Goal: Task Accomplishment & Management: Complete application form

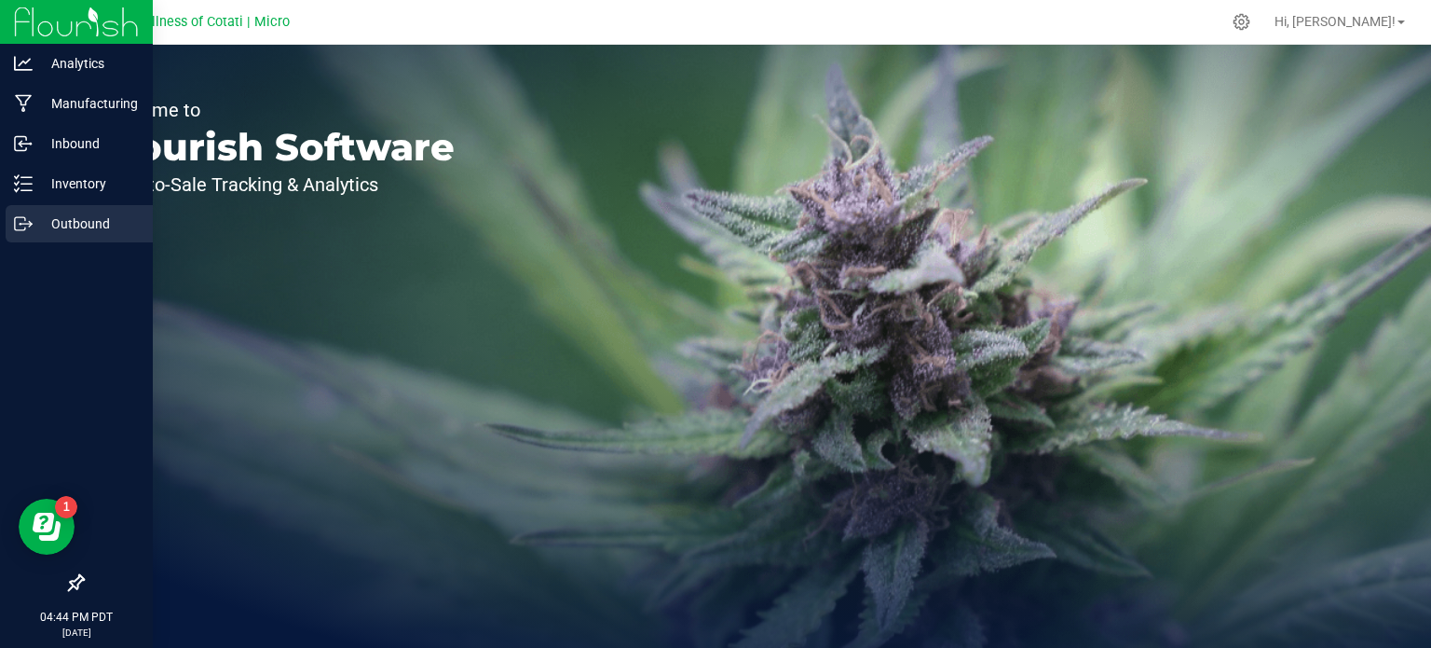
click at [72, 226] on p "Outbound" at bounding box center [89, 223] width 112 height 22
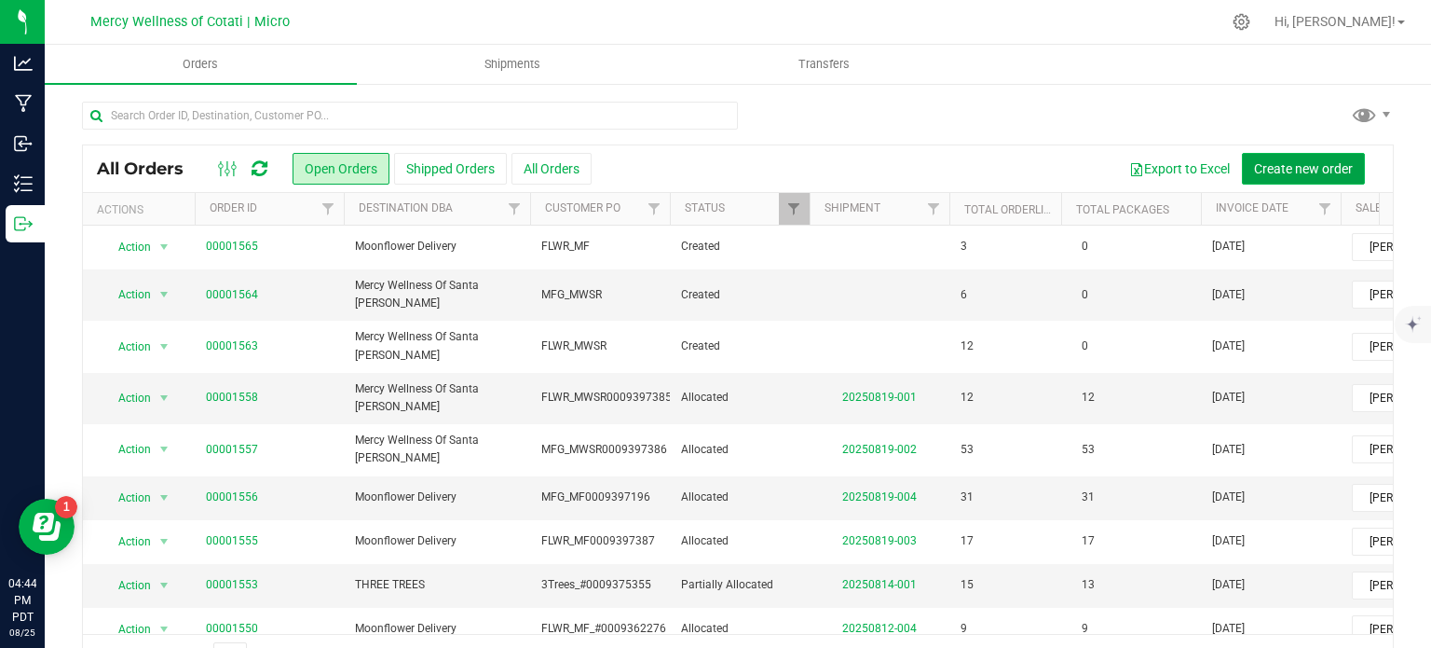
click at [1315, 159] on button "Create new order" at bounding box center [1303, 169] width 123 height 32
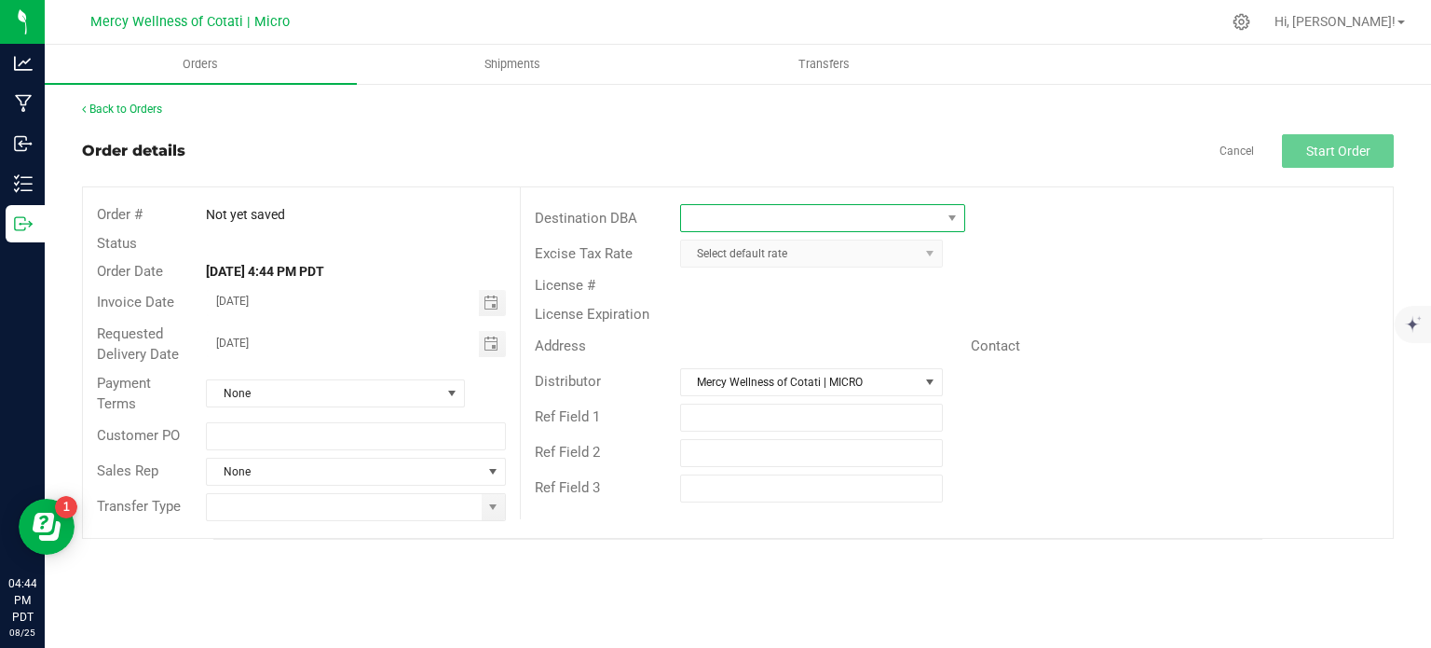
click at [878, 216] on span at bounding box center [811, 218] width 260 height 26
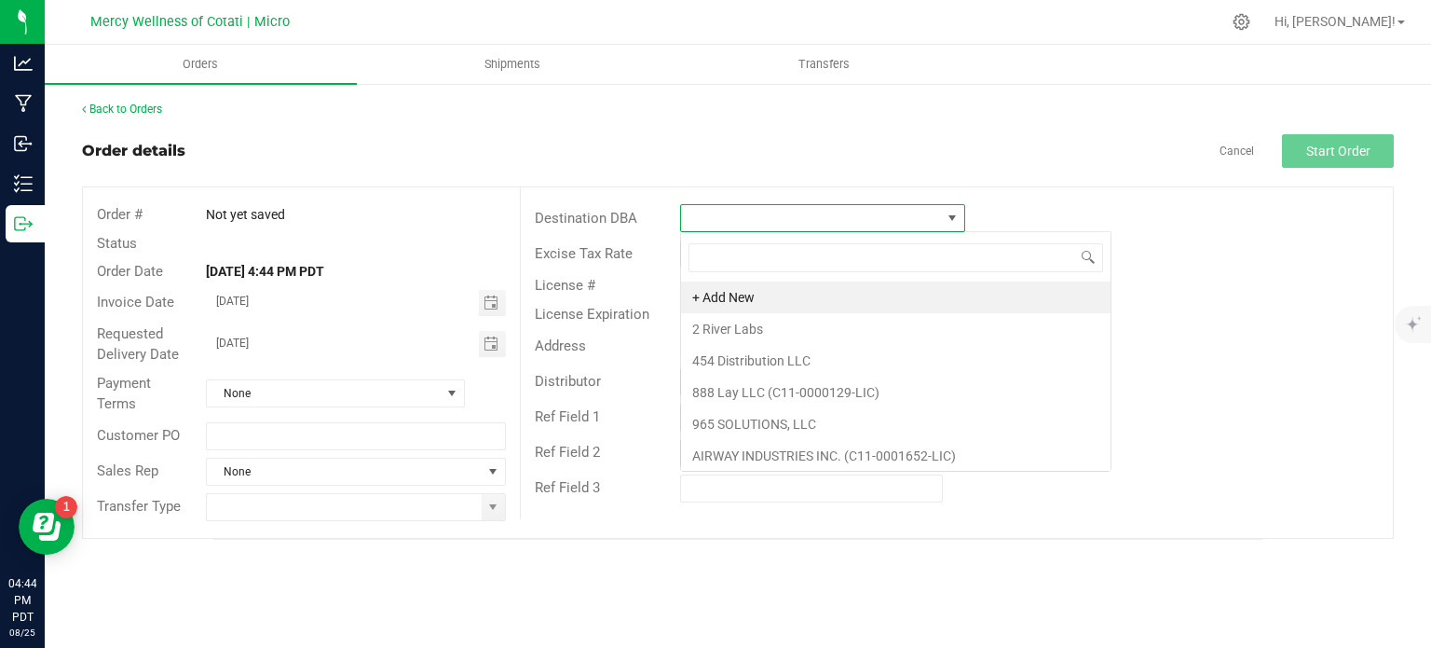
scroll to position [27, 285]
type input "[PERSON_NAME]"
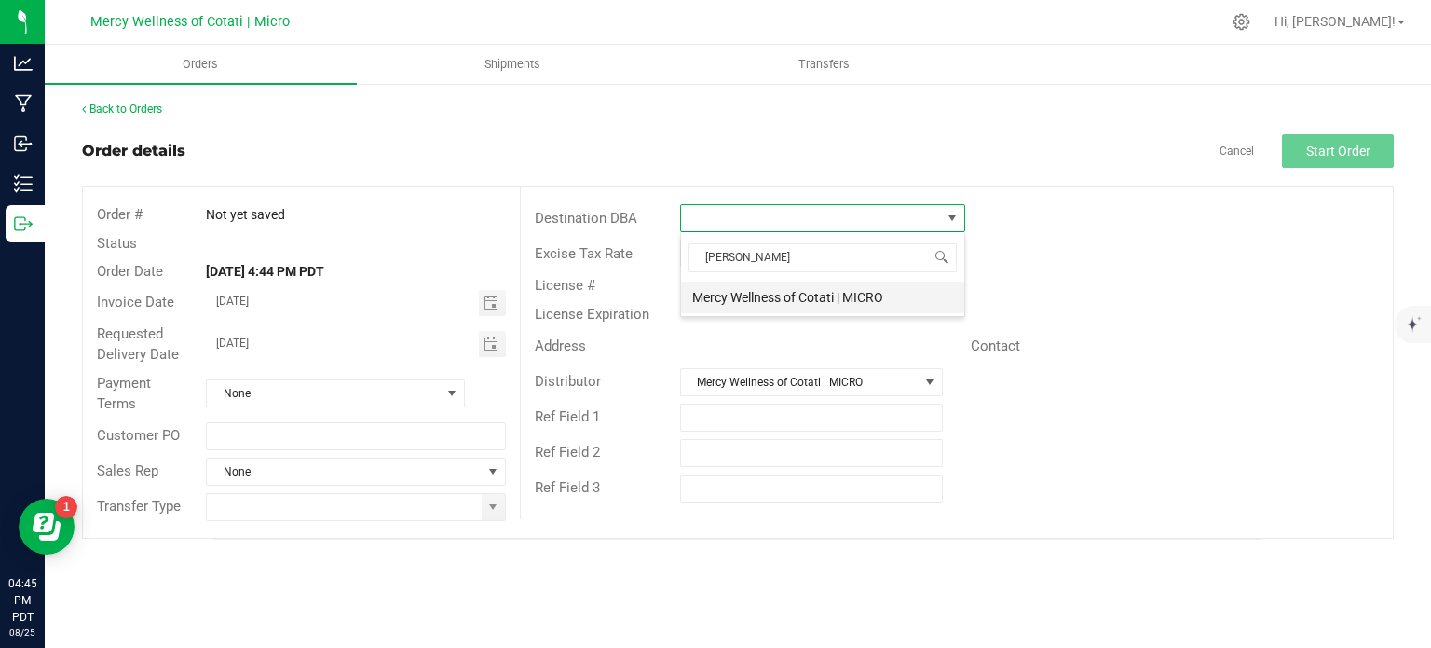
click at [735, 305] on li "Mercy Wellness of Cotati | MICRO" at bounding box center [822, 297] width 283 height 32
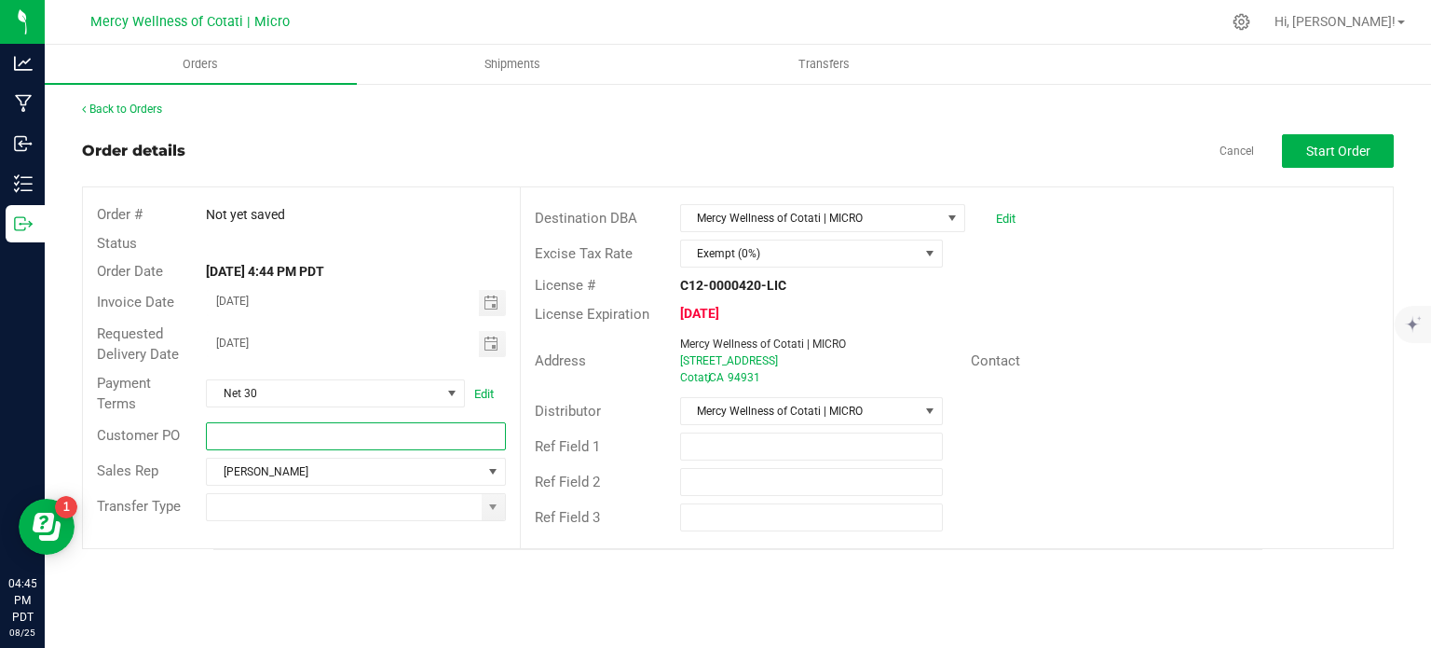
click at [350, 434] on input "text" at bounding box center [355, 436] width 299 height 28
click at [278, 439] on input "FLWR_" at bounding box center [355, 436] width 299 height 28
type input "FLWR_MWC"
click at [312, 515] on input at bounding box center [344, 507] width 274 height 26
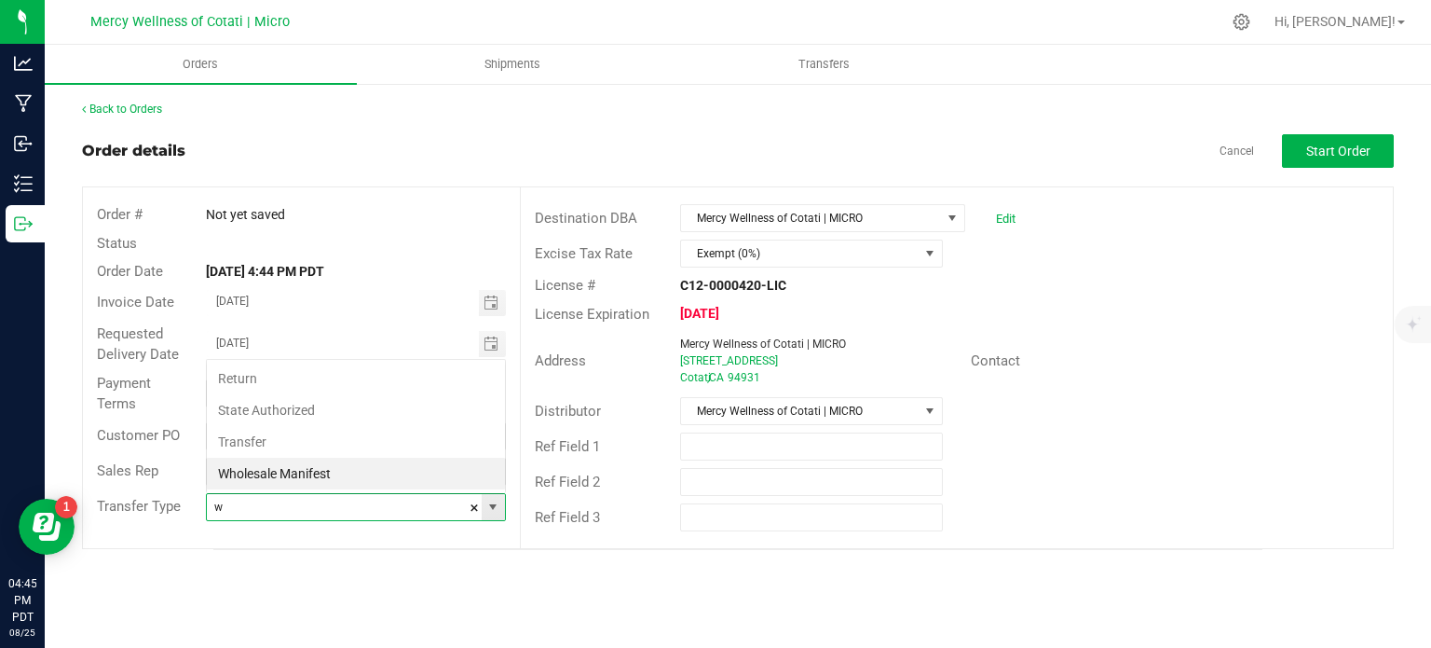
scroll to position [27, 295]
click at [298, 471] on li "Wholesale Manifest" at bounding box center [356, 473] width 298 height 32
type input "Wholesale Manifest"
click at [1304, 143] on button "Start Order" at bounding box center [1338, 151] width 112 height 34
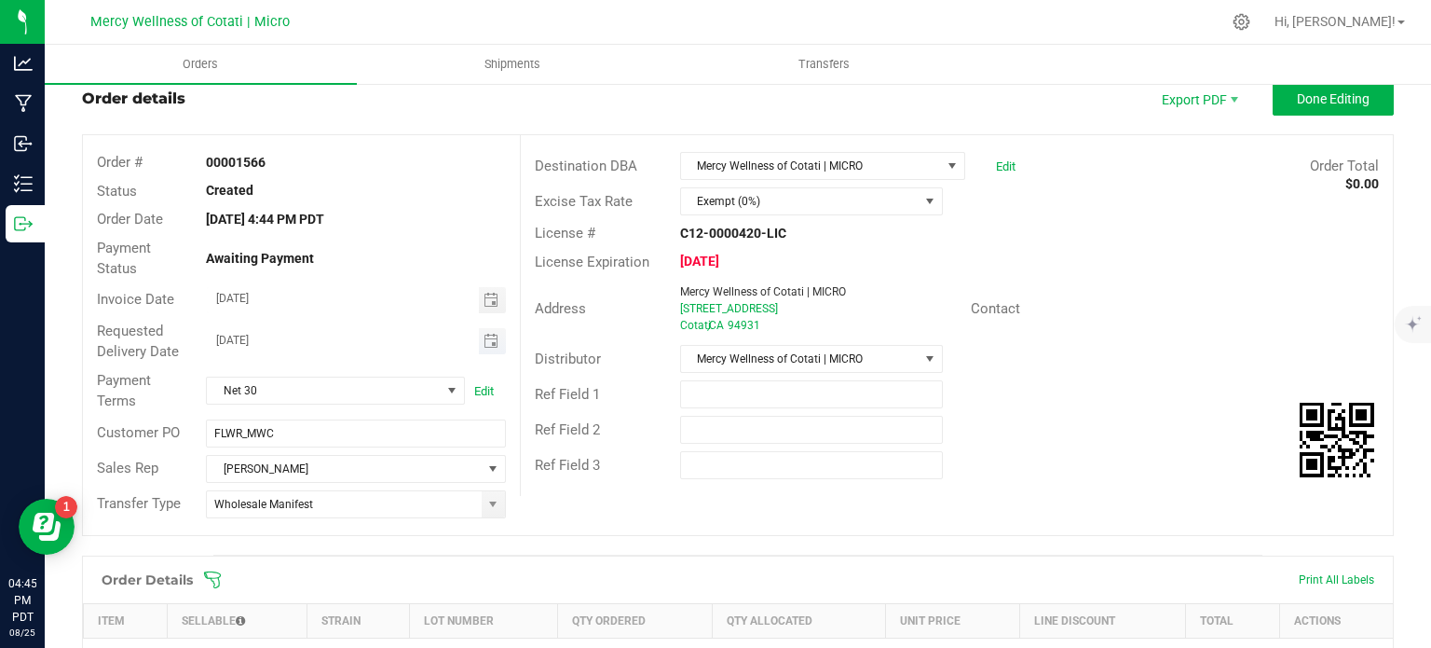
scroll to position [186, 0]
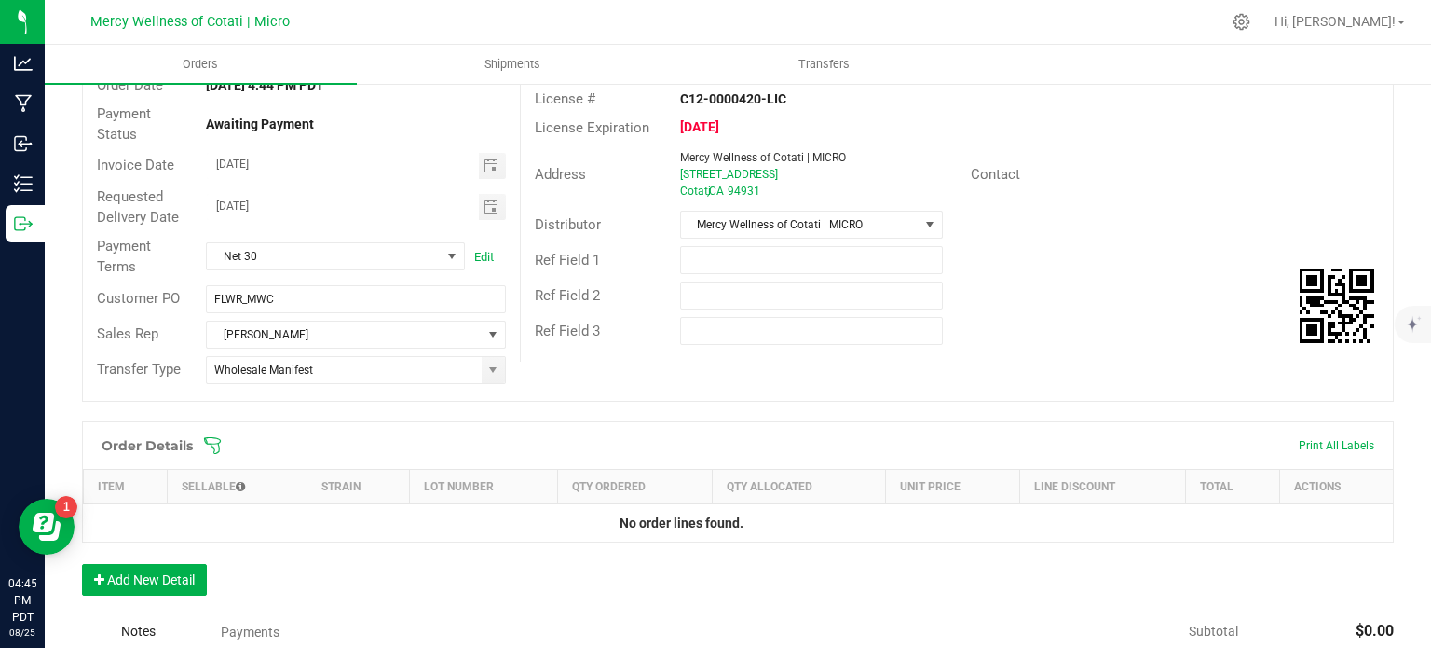
click at [123, 558] on div "Order Details Print All Labels Item Sellable Strain Lot Number Qty Ordered Qty …" at bounding box center [738, 517] width 1312 height 193
click at [128, 575] on button "Add New Detail" at bounding box center [144, 580] width 125 height 32
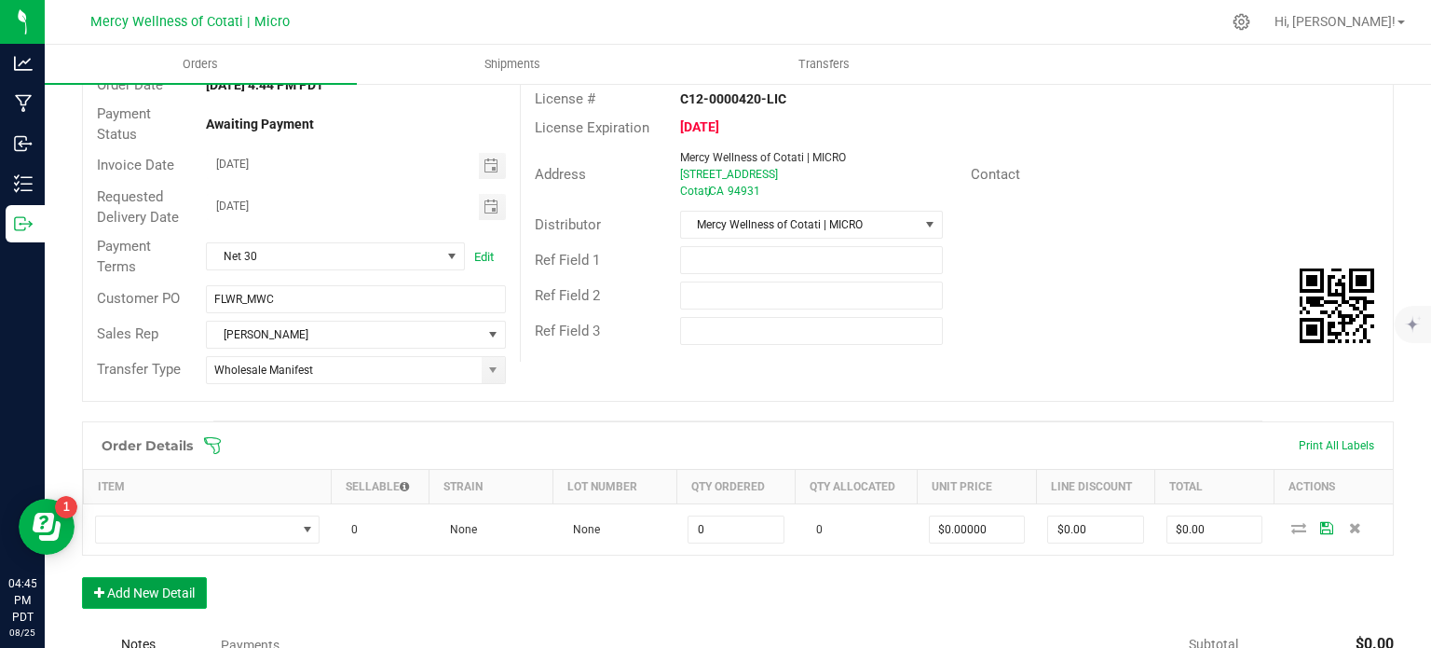
click at [160, 595] on button "Add New Detail" at bounding box center [144, 593] width 125 height 32
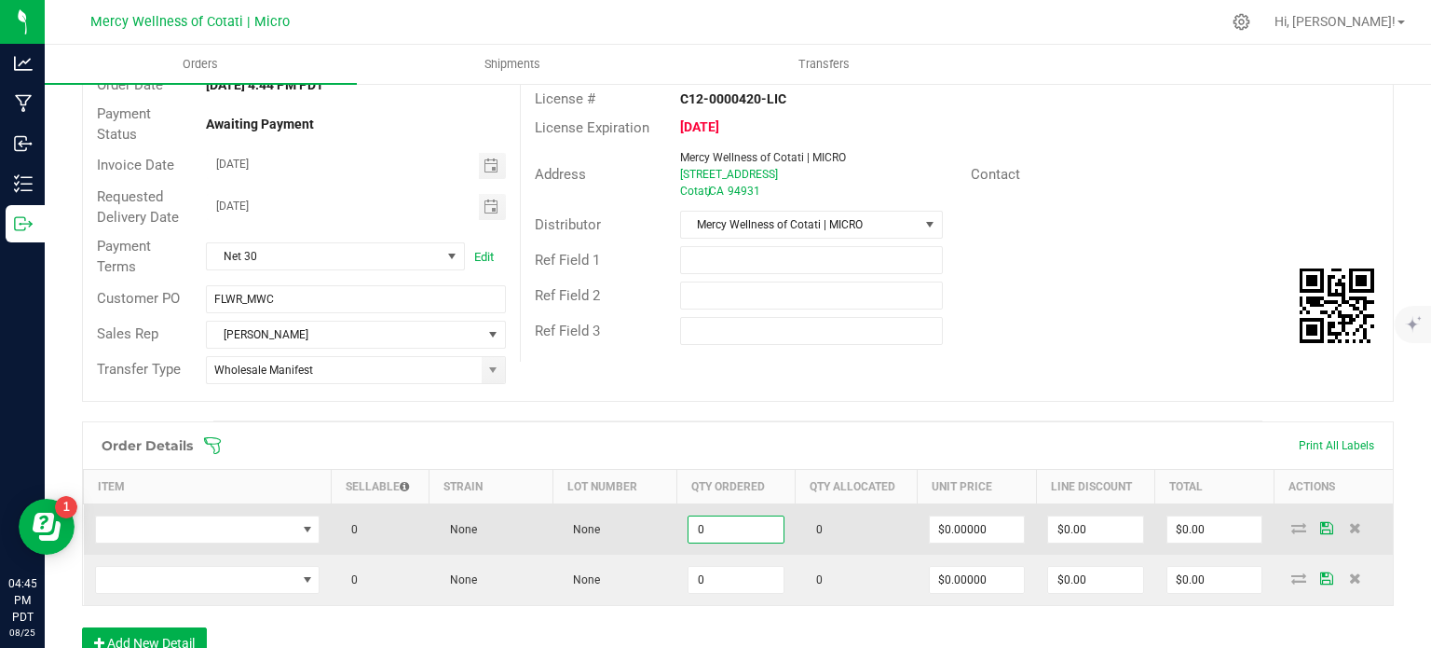
click at [731, 520] on input "0" at bounding box center [736, 529] width 95 height 26
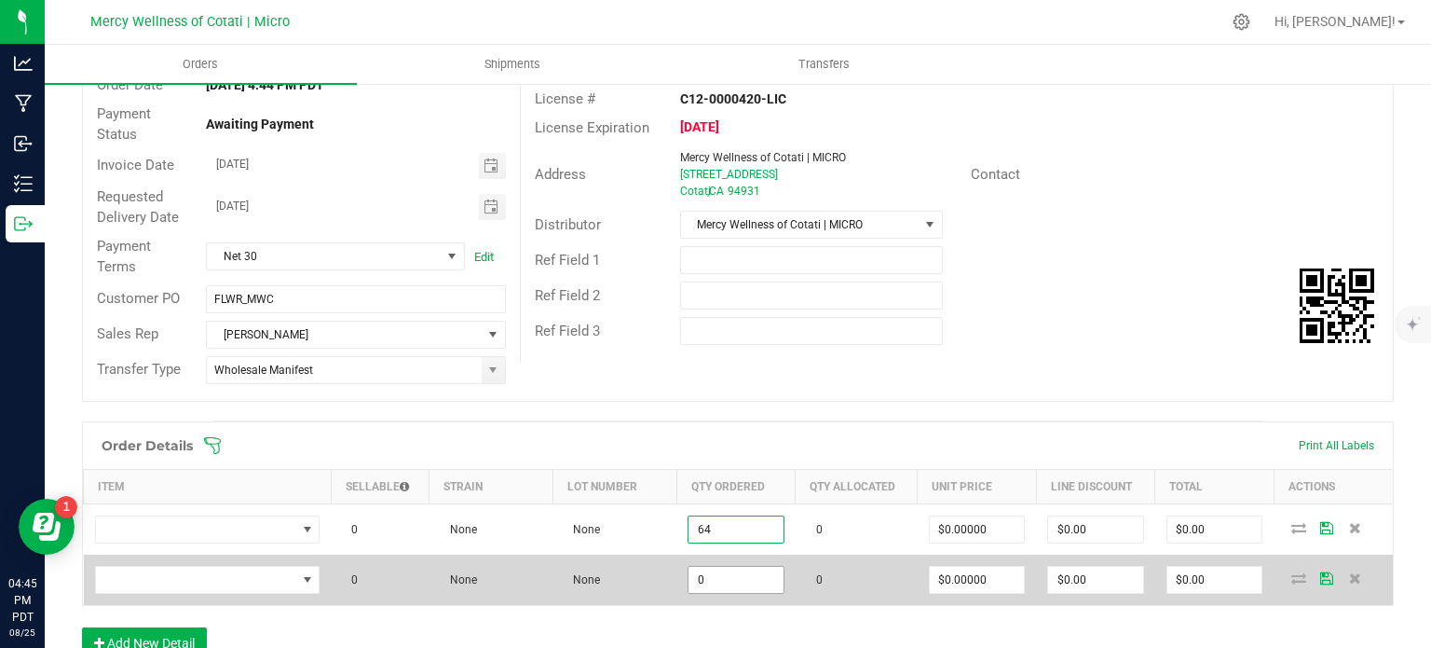
type input "64"
click at [753, 576] on input "0" at bounding box center [736, 580] width 95 height 26
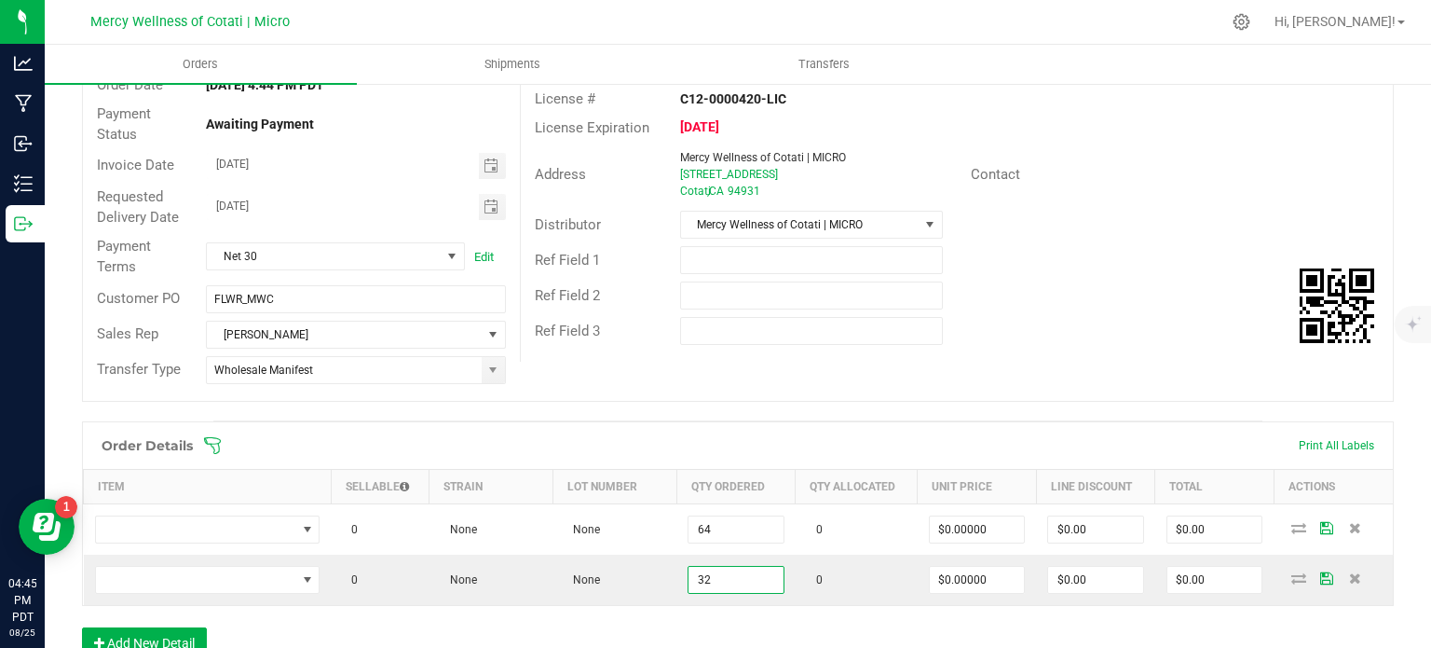
type input "32"
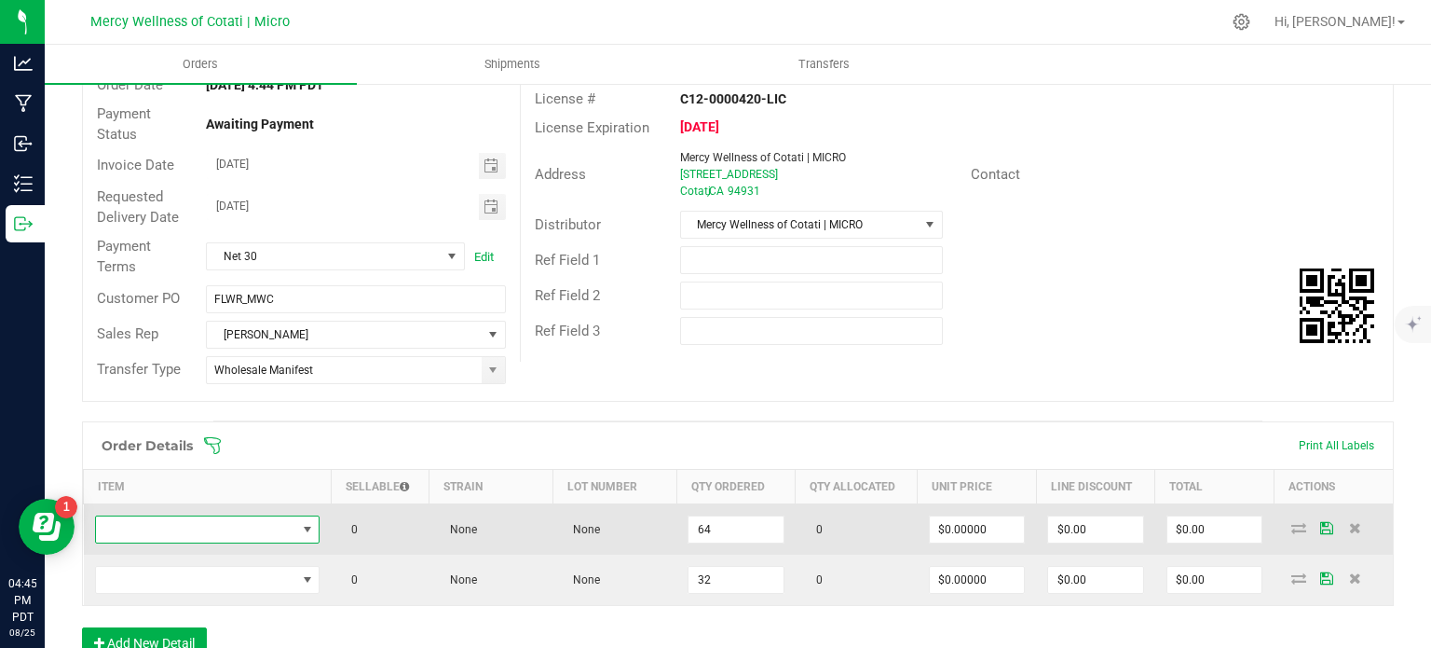
click at [225, 521] on span "NO DATA FOUND" at bounding box center [196, 529] width 200 height 26
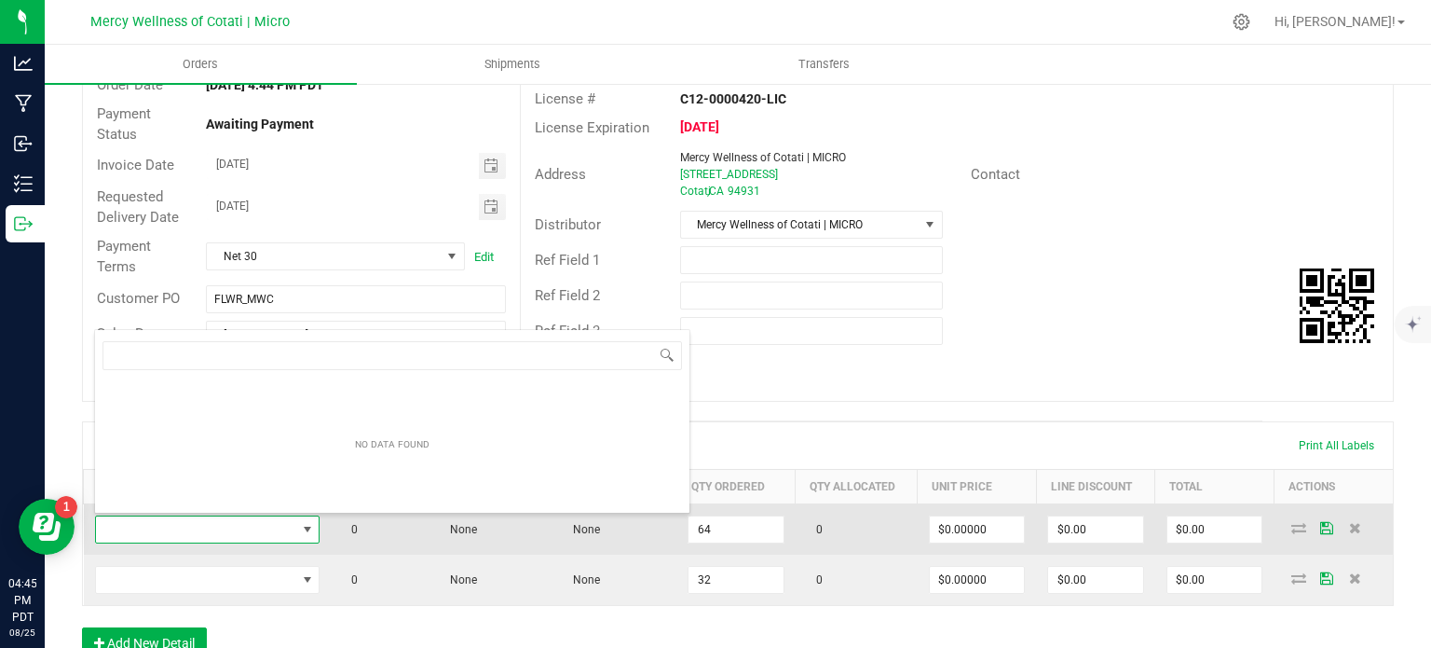
scroll to position [27, 220]
type input "3.5g Flower | Small Batch | Pink Drink"
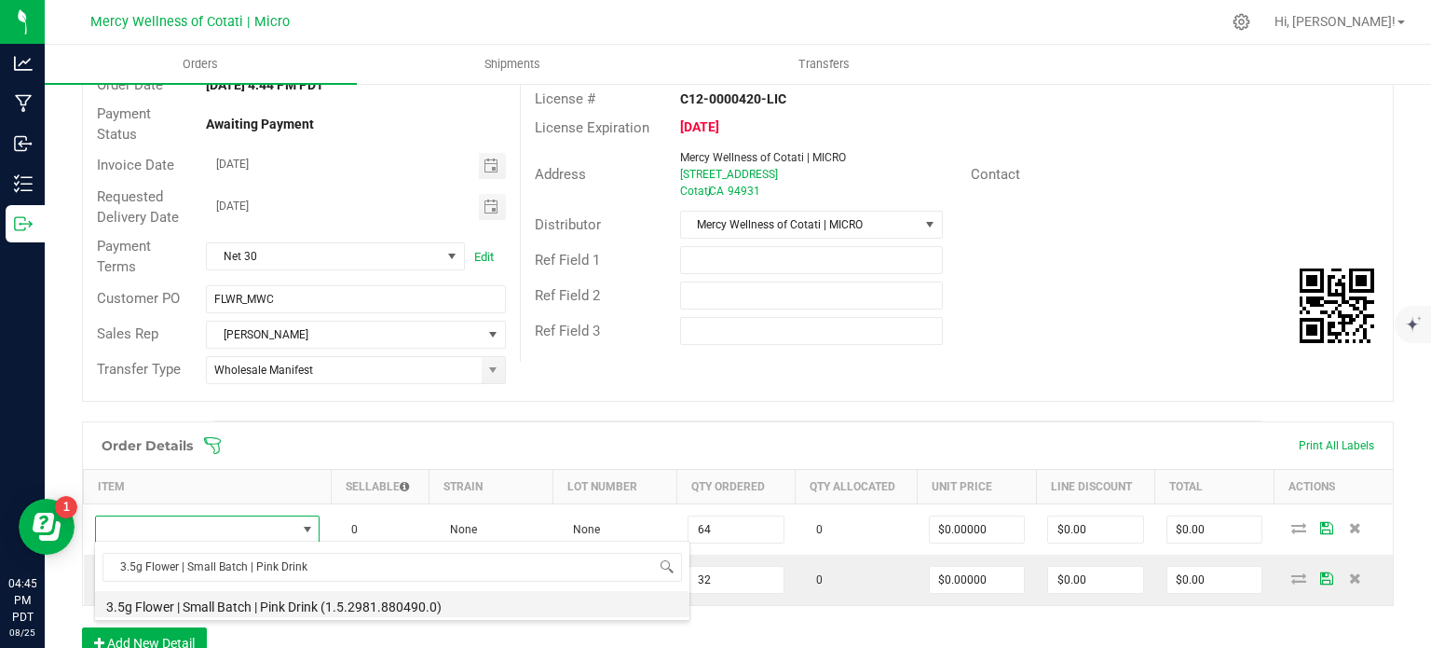
click at [289, 598] on li "3.5g Flower | Small Batch | Pink Drink (1.5.2981.880490.0)" at bounding box center [392, 604] width 594 height 26
type input "64 ea"
type input "$12.00000"
type input "$768.00"
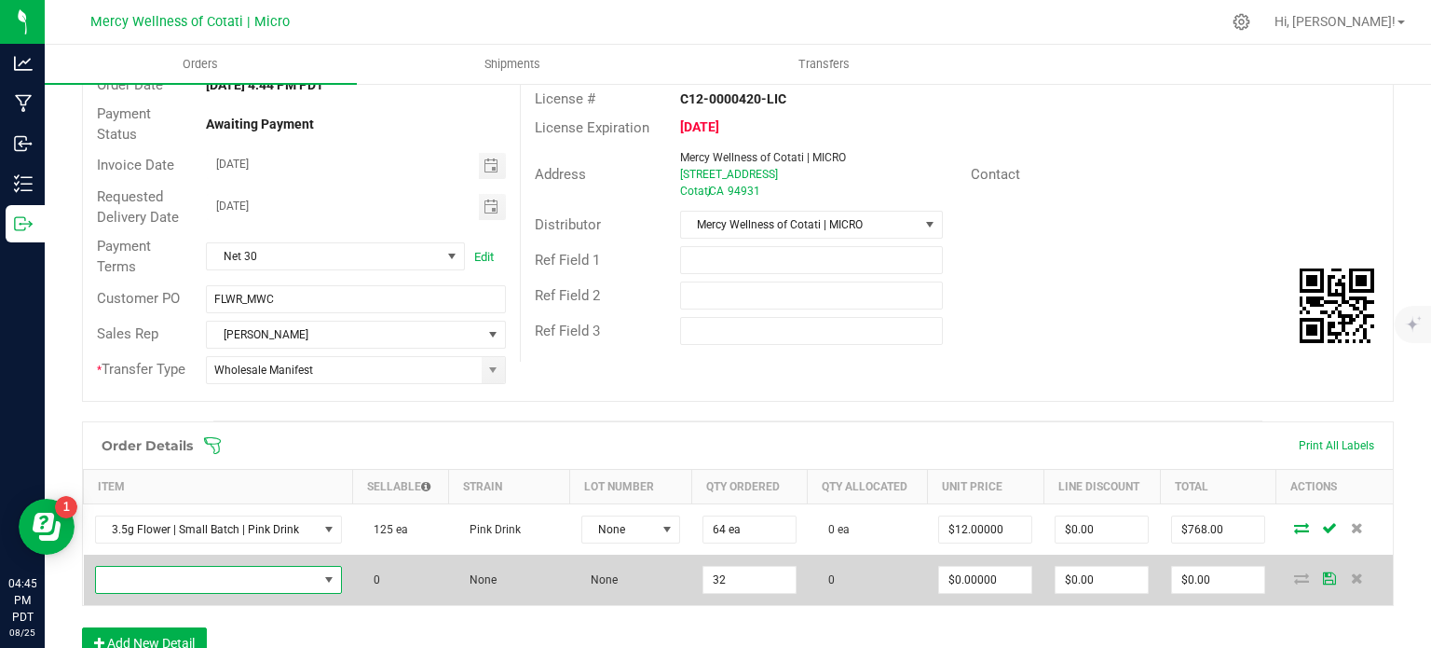
click at [224, 581] on span "NO DATA FOUND" at bounding box center [207, 580] width 222 height 26
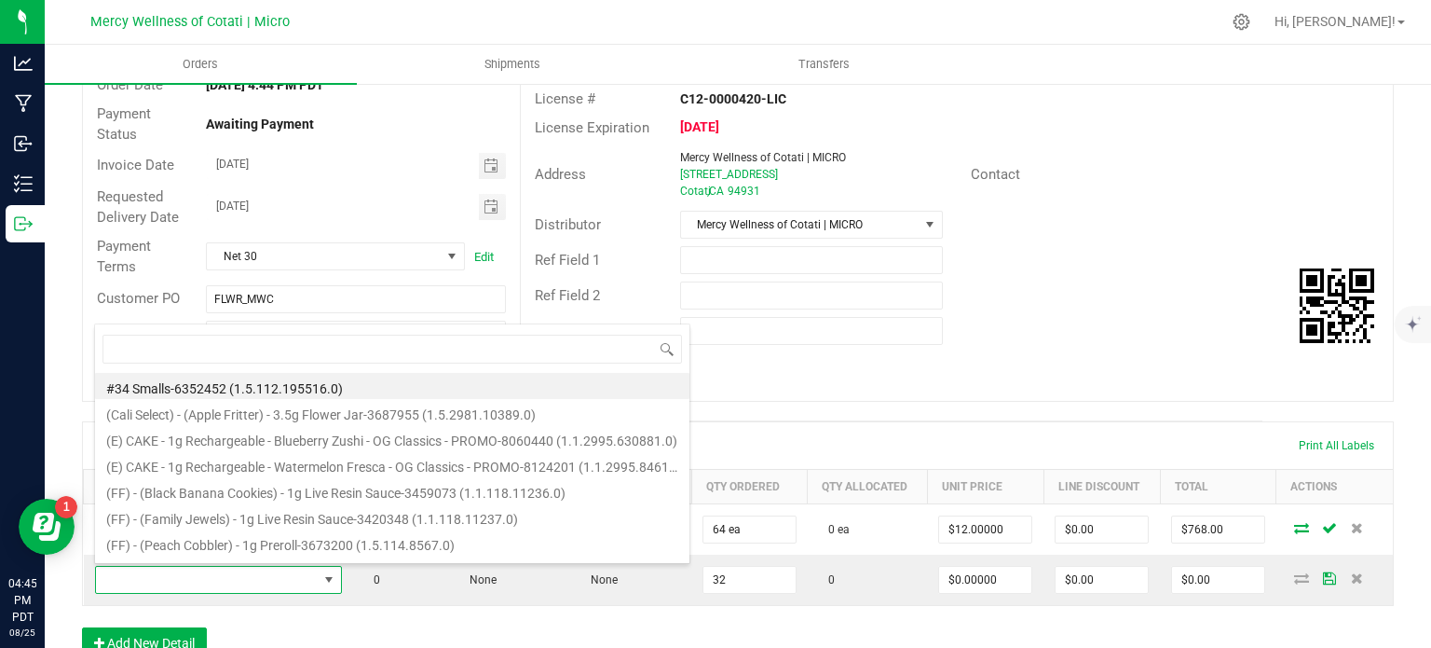
scroll to position [27, 239]
type input "14g Flower | Buds Everyday Smoke | Cereal Milk"
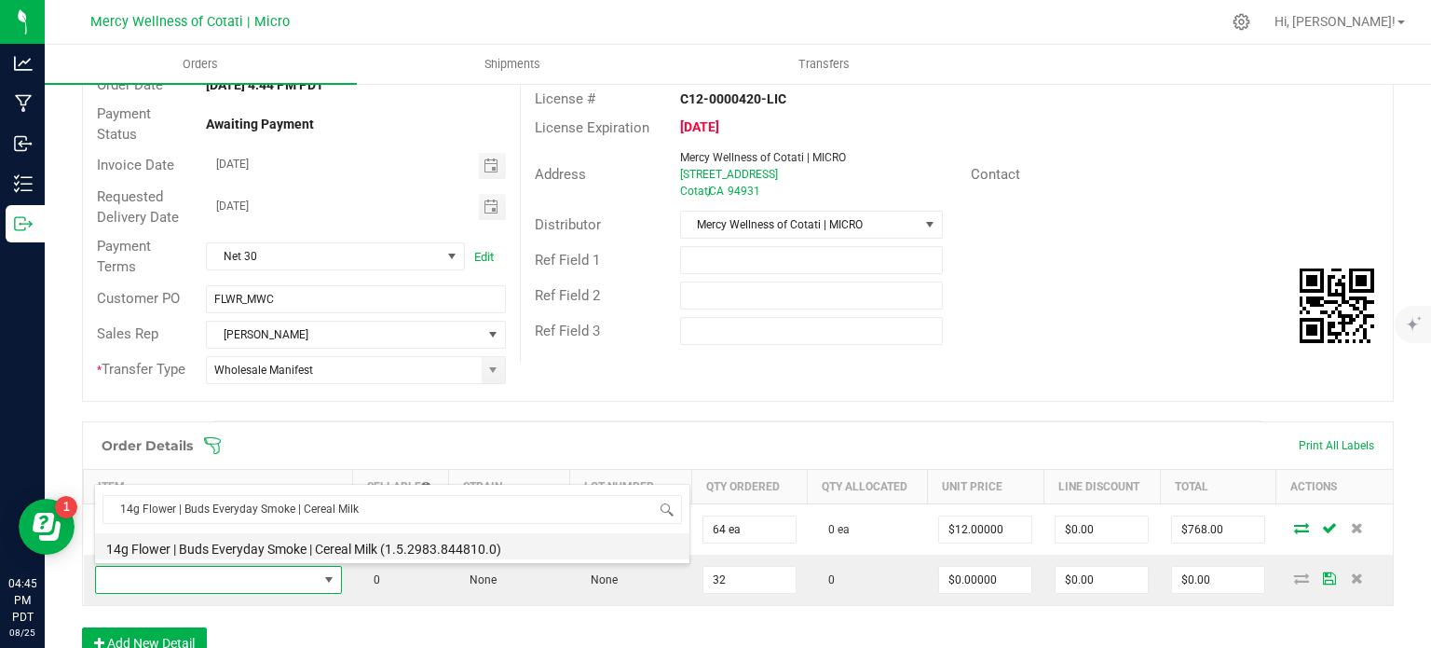
click at [283, 547] on li "14g Flower | Buds Everyday Smoke | Cereal Milk (1.5.2983.844810.0)" at bounding box center [392, 546] width 594 height 26
type input "32 ea"
type input "$9.99000"
type input "$319.68"
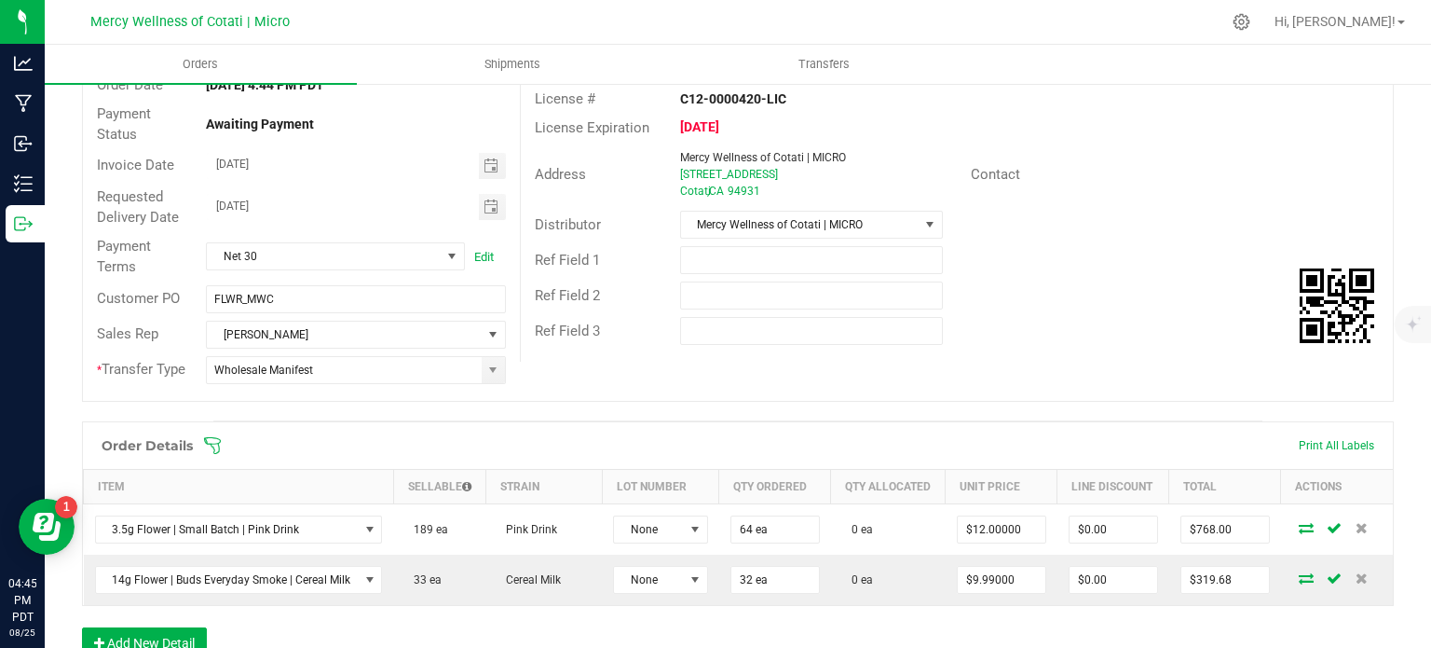
click at [260, 632] on div "Order Details Print All Labels Item Sellable Strain Lot Number Qty Ordered Qty …" at bounding box center [738, 549] width 1312 height 256
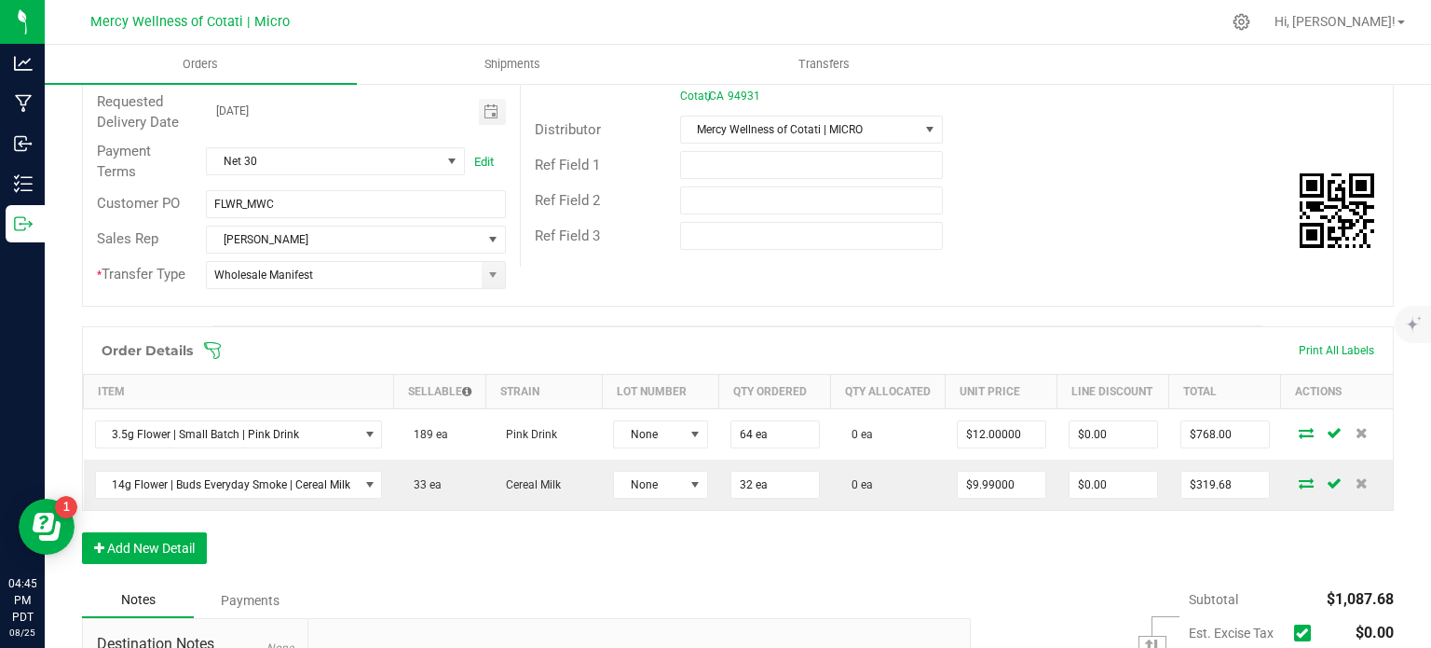
scroll to position [373, 0]
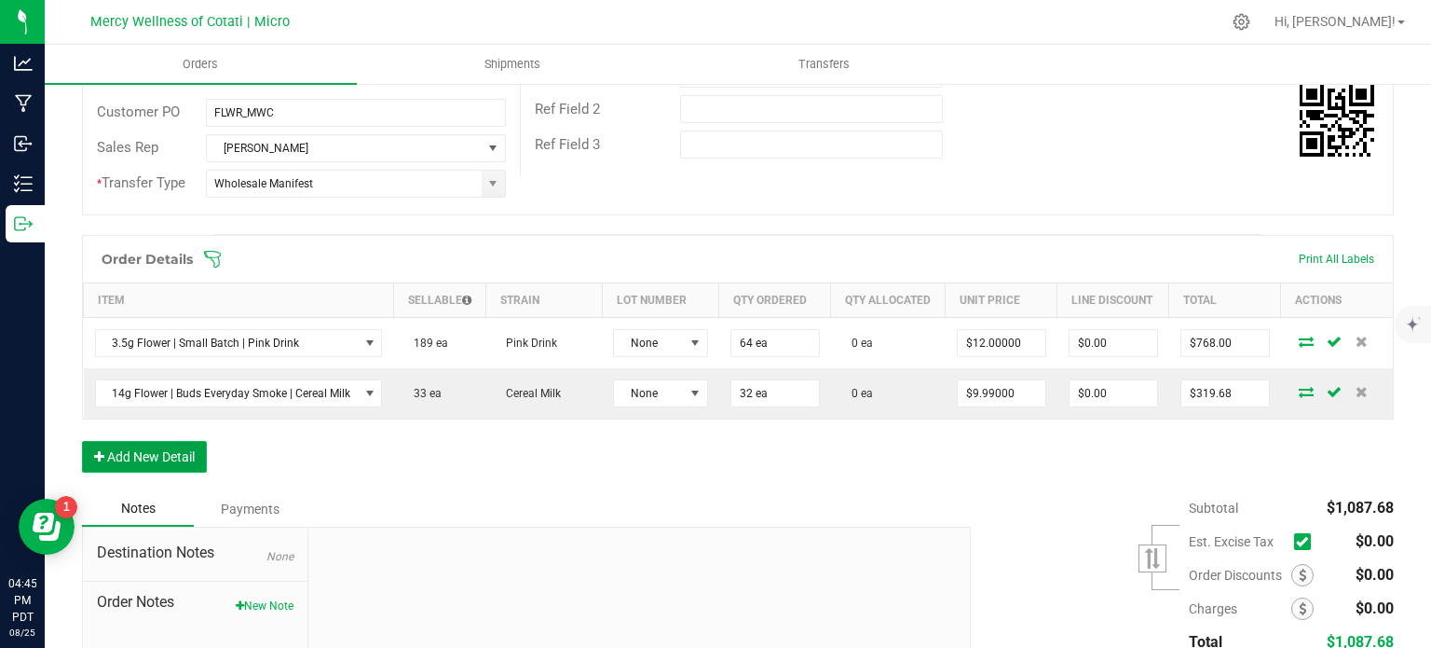
click at [181, 461] on button "Add New Detail" at bounding box center [144, 457] width 125 height 32
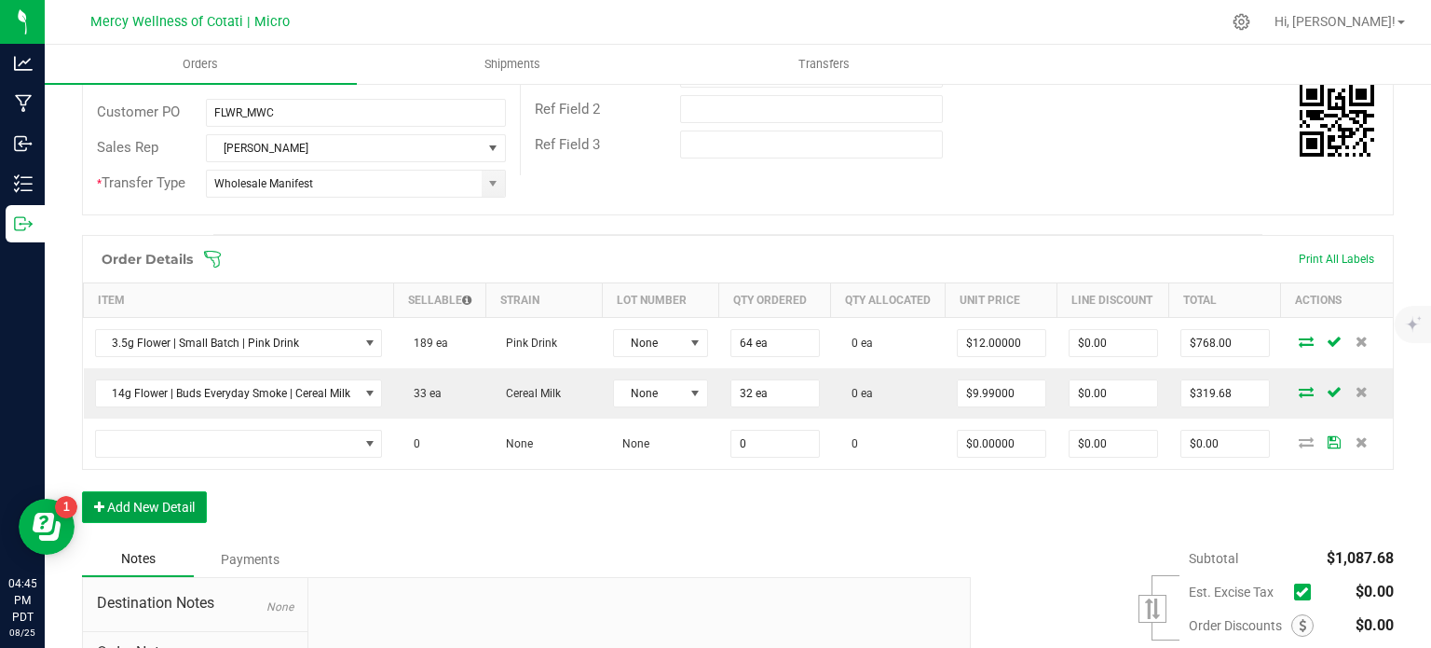
click at [166, 516] on button "Add New Detail" at bounding box center [144, 507] width 125 height 32
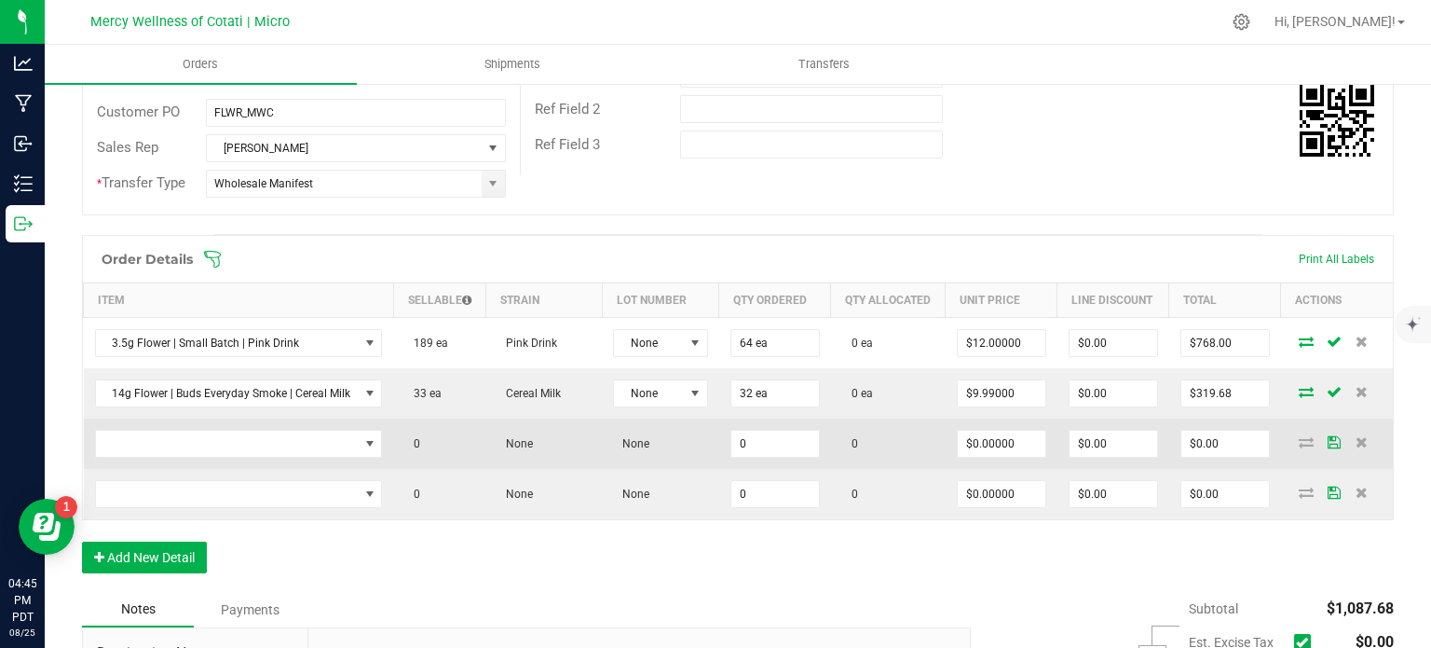
click at [766, 469] on td "0" at bounding box center [775, 443] width 112 height 50
click at [768, 457] on input "0" at bounding box center [775, 443] width 88 height 26
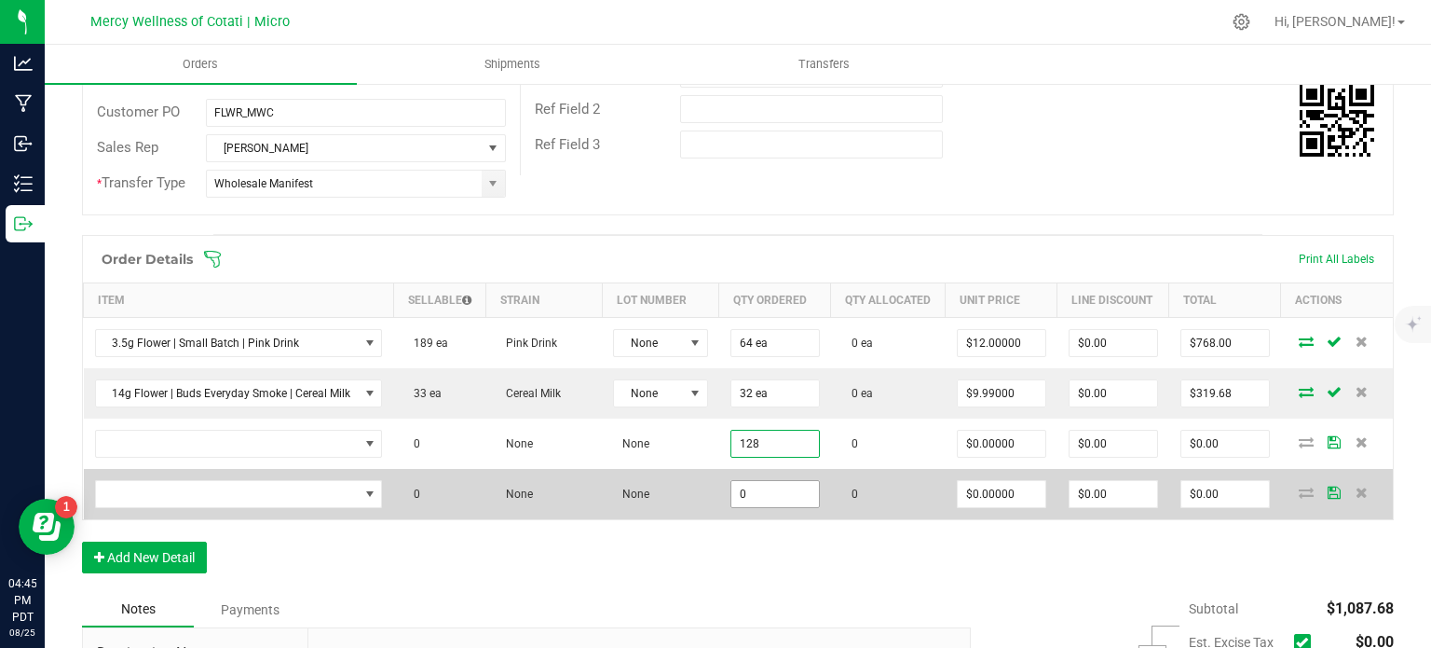
type input "128"
click at [761, 501] on input "0" at bounding box center [775, 494] width 88 height 26
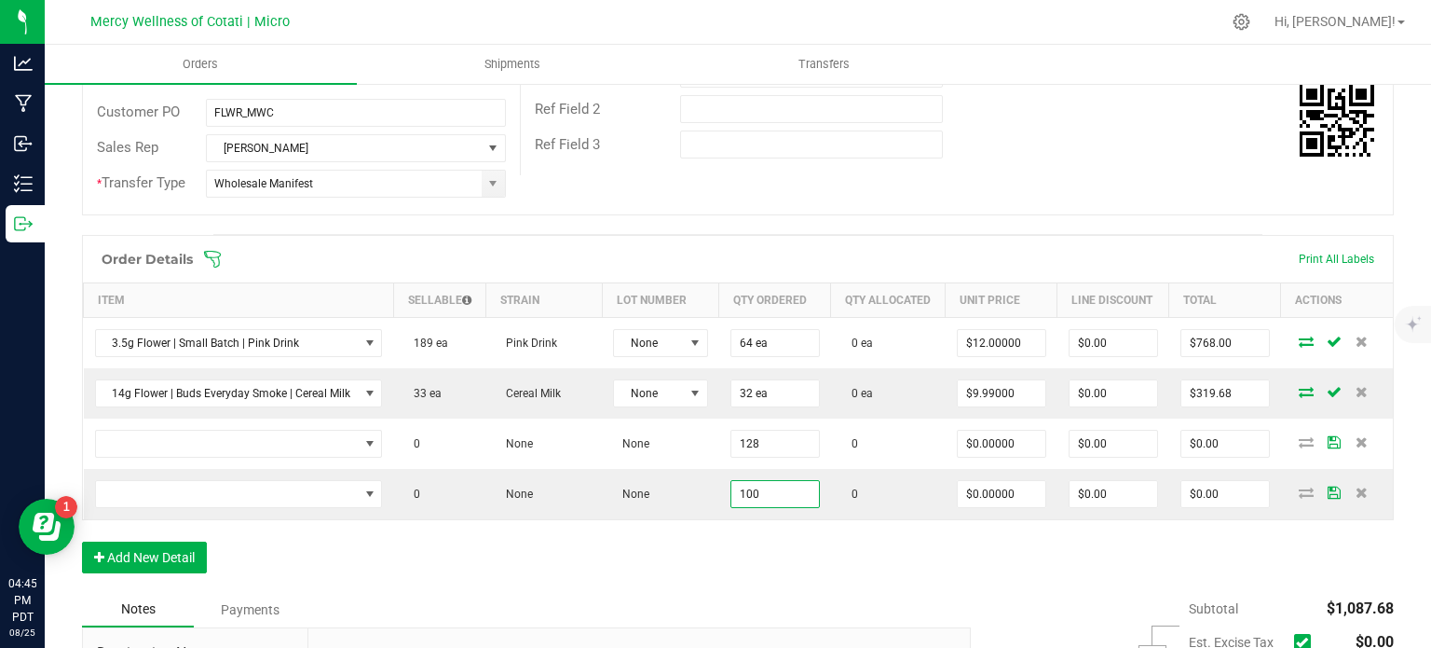
type input "100"
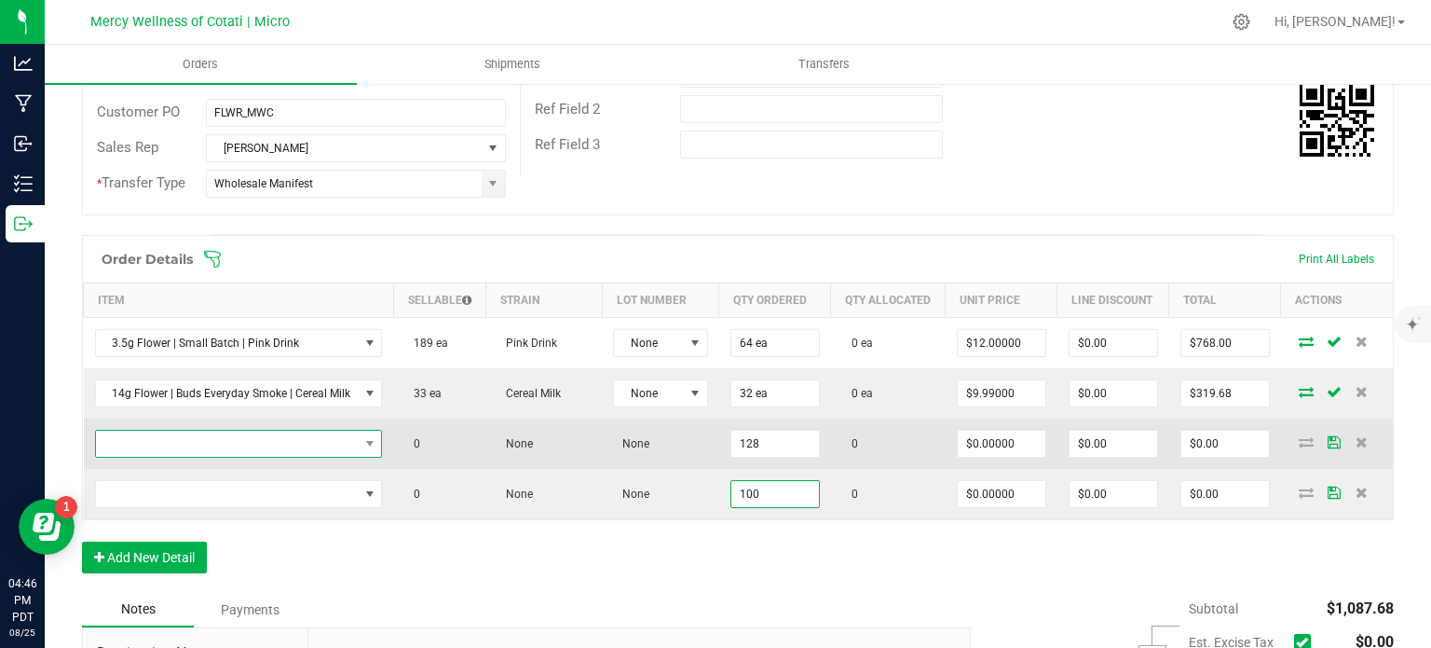
click at [291, 457] on span "NO DATA FOUND" at bounding box center [227, 443] width 263 height 26
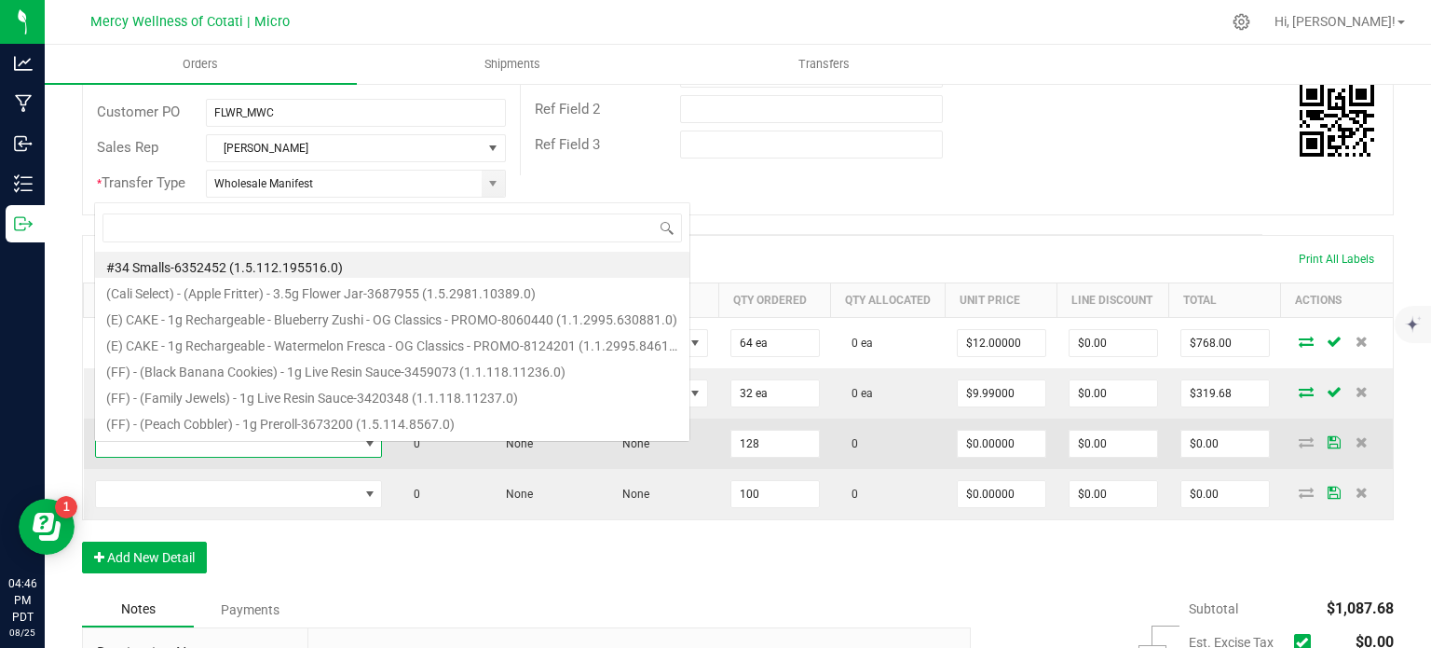
scroll to position [27, 284]
type input "14g Flower | Buds Everyday Smoke | Jelly [PERSON_NAME]"
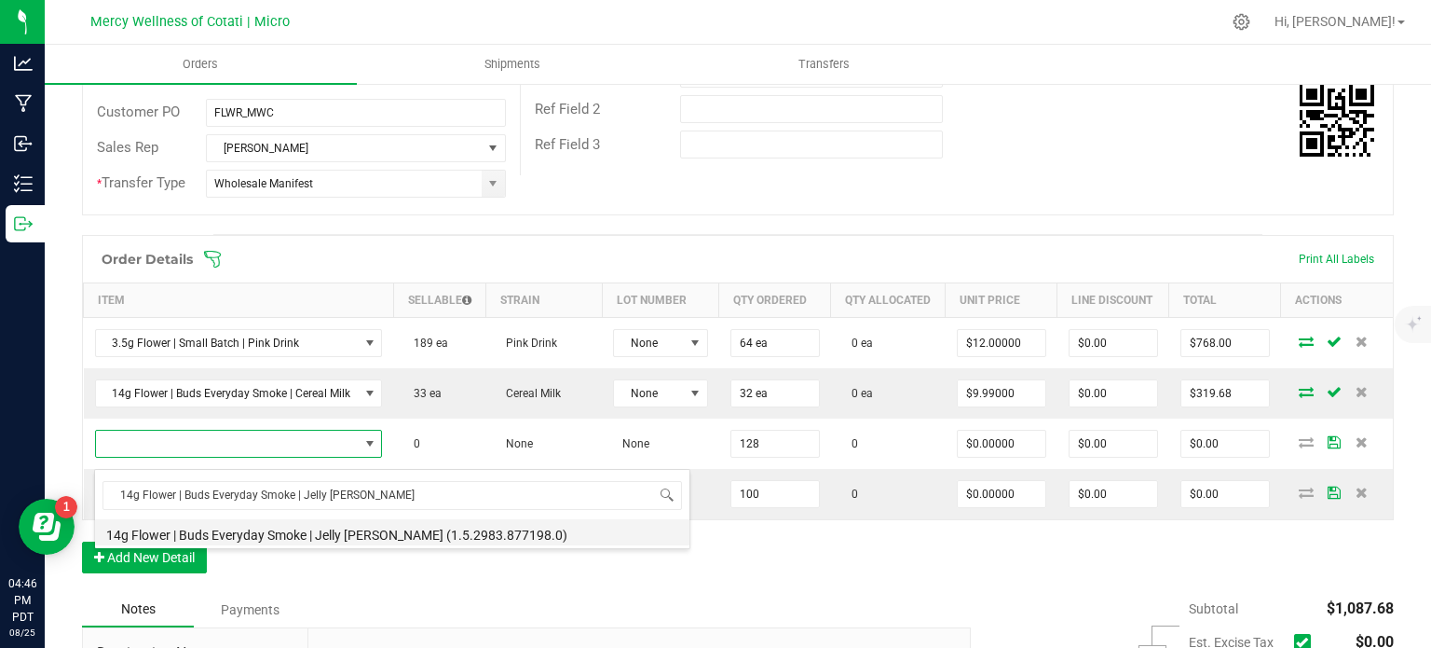
click at [380, 535] on li "14g Flower | Buds Everyday Smoke | Jelly [PERSON_NAME] (1.5.2983.877198.0)" at bounding box center [392, 532] width 594 height 26
type input "128 ea"
type input "$9.99000"
type input "$1,278.72"
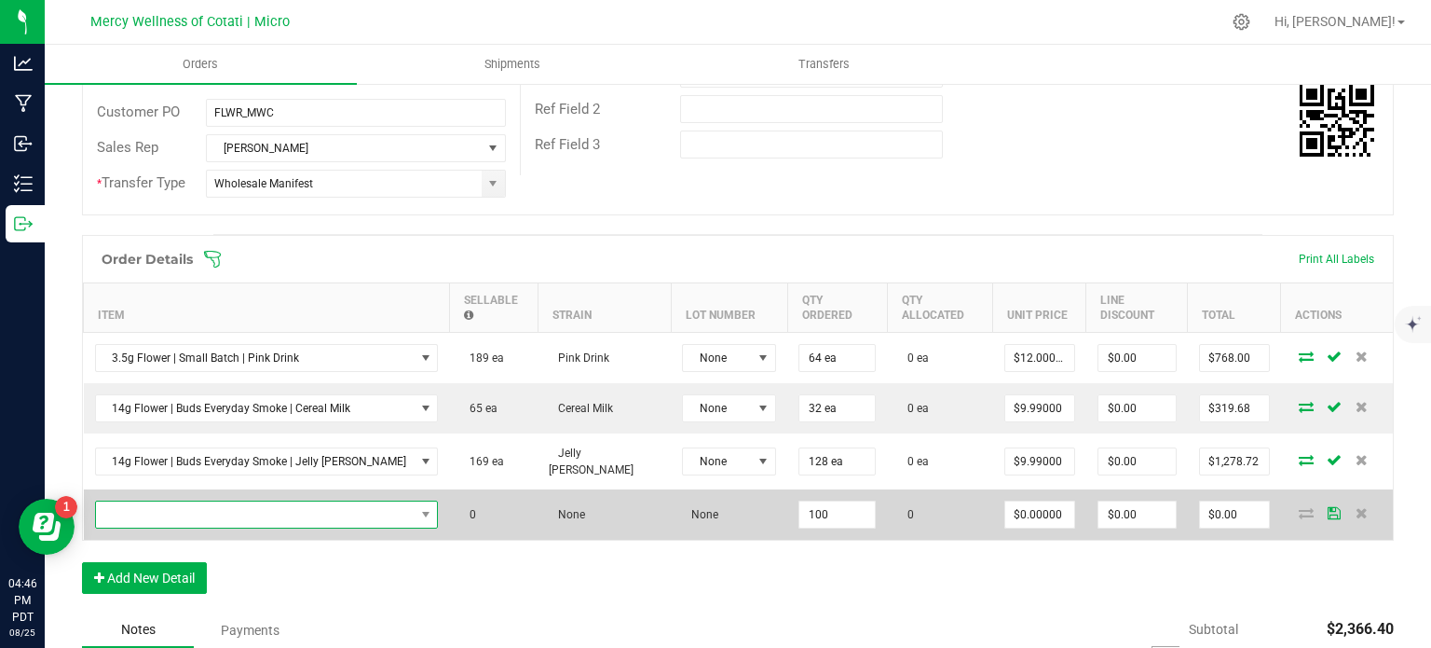
click at [239, 502] on span "NO DATA FOUND" at bounding box center [255, 514] width 319 height 26
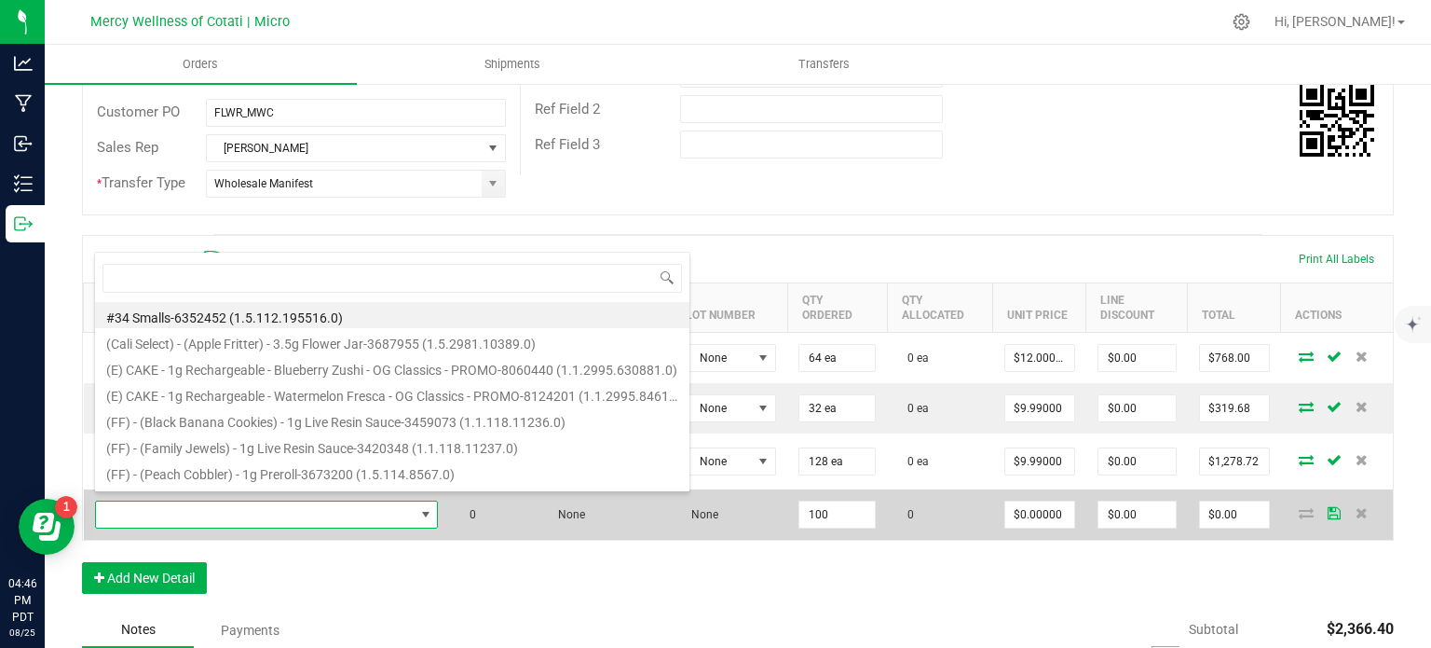
type input "14g Flower | Buds Everyday Smoke | Lemon Kush"
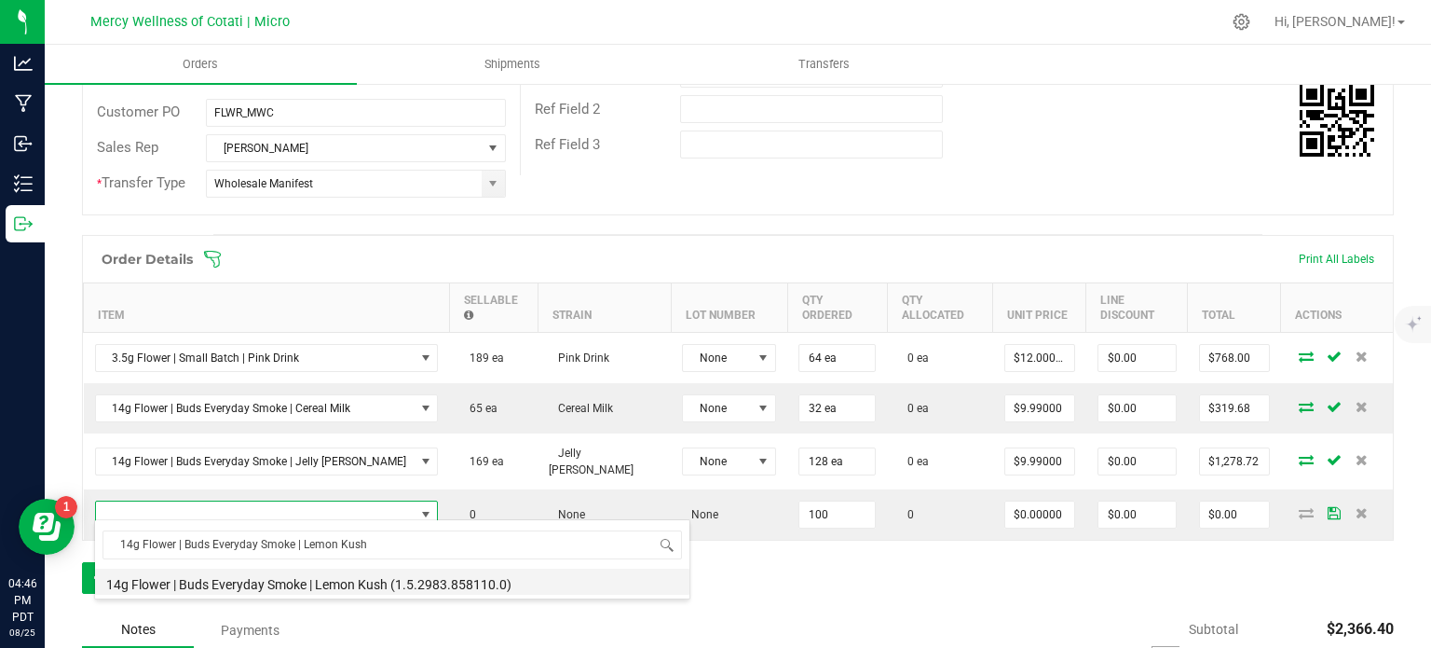
click at [291, 588] on li "14g Flower | Buds Everyday Smoke | Lemon Kush (1.5.2983.858110.0)" at bounding box center [392, 581] width 594 height 26
type input "100 ea"
type input "$9.99000"
type input "$999.00"
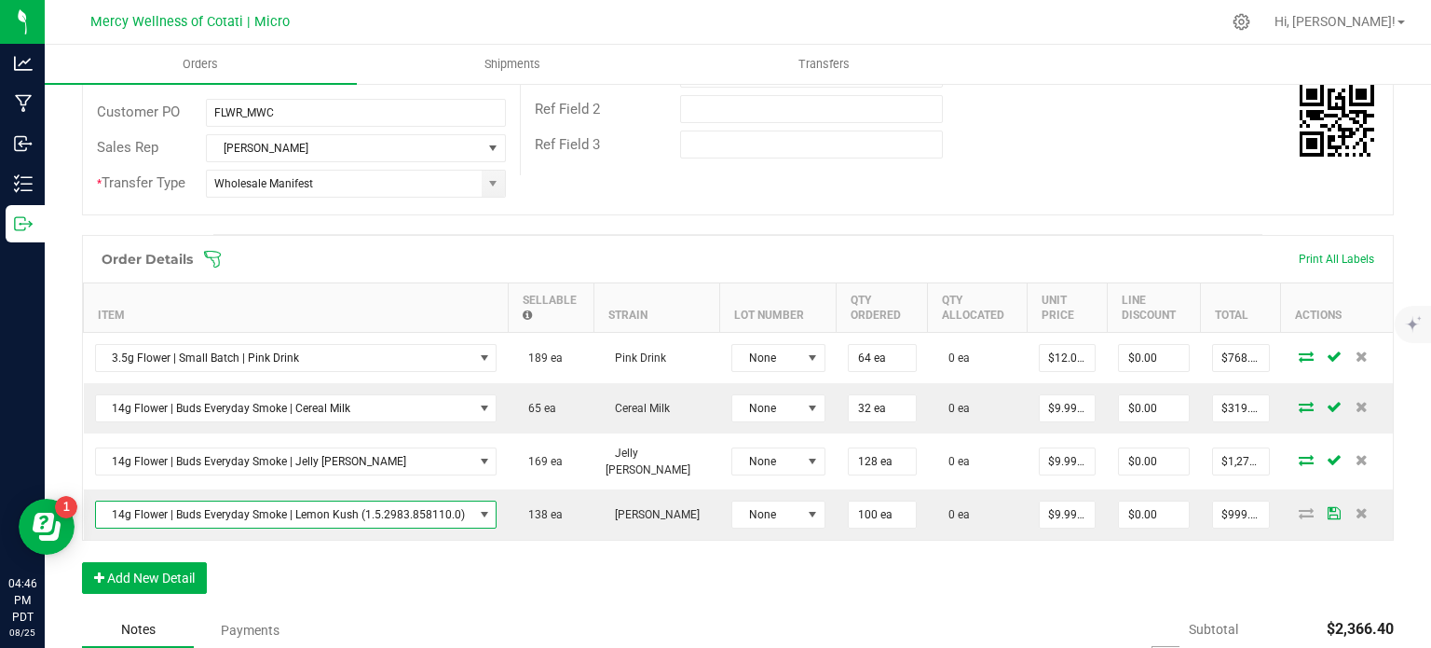
click at [416, 560] on div "Order Details Print All Labels Item Sellable Strain Lot Number Qty Ordered Qty …" at bounding box center [738, 423] width 1312 height 377
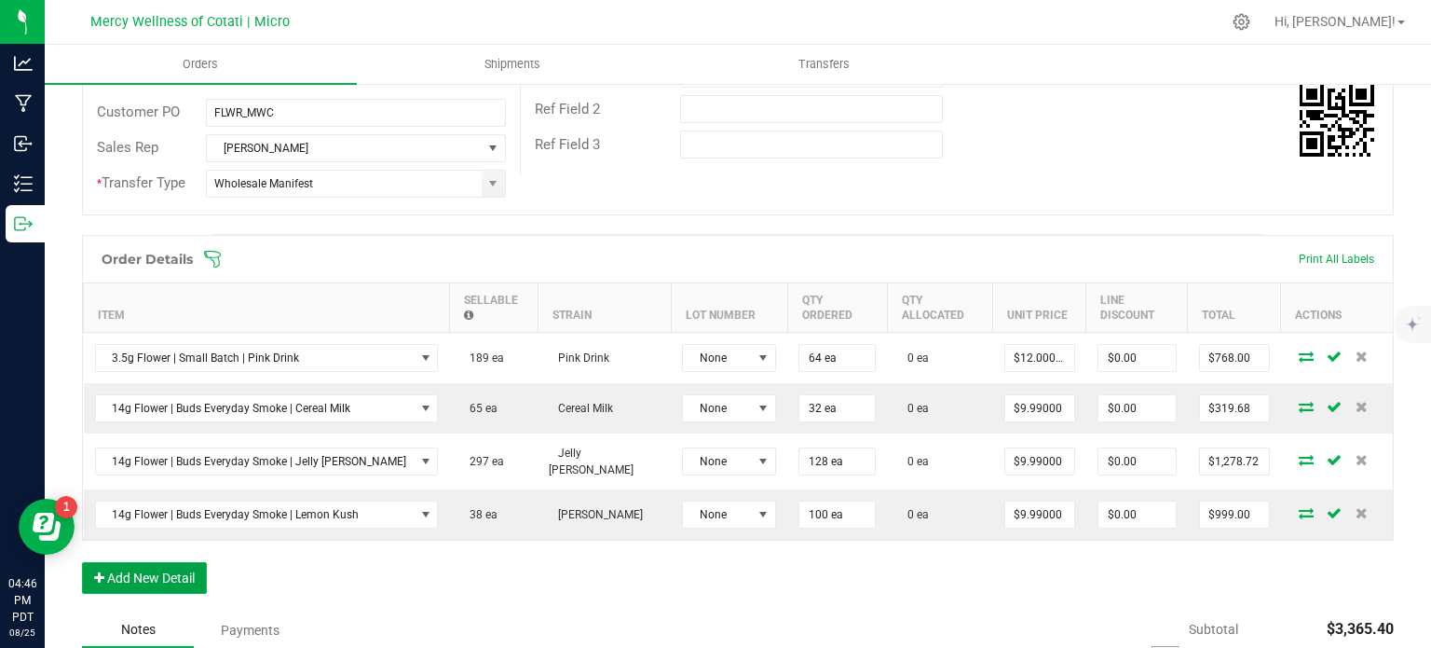
click at [140, 562] on button "Add New Detail" at bounding box center [144, 578] width 125 height 32
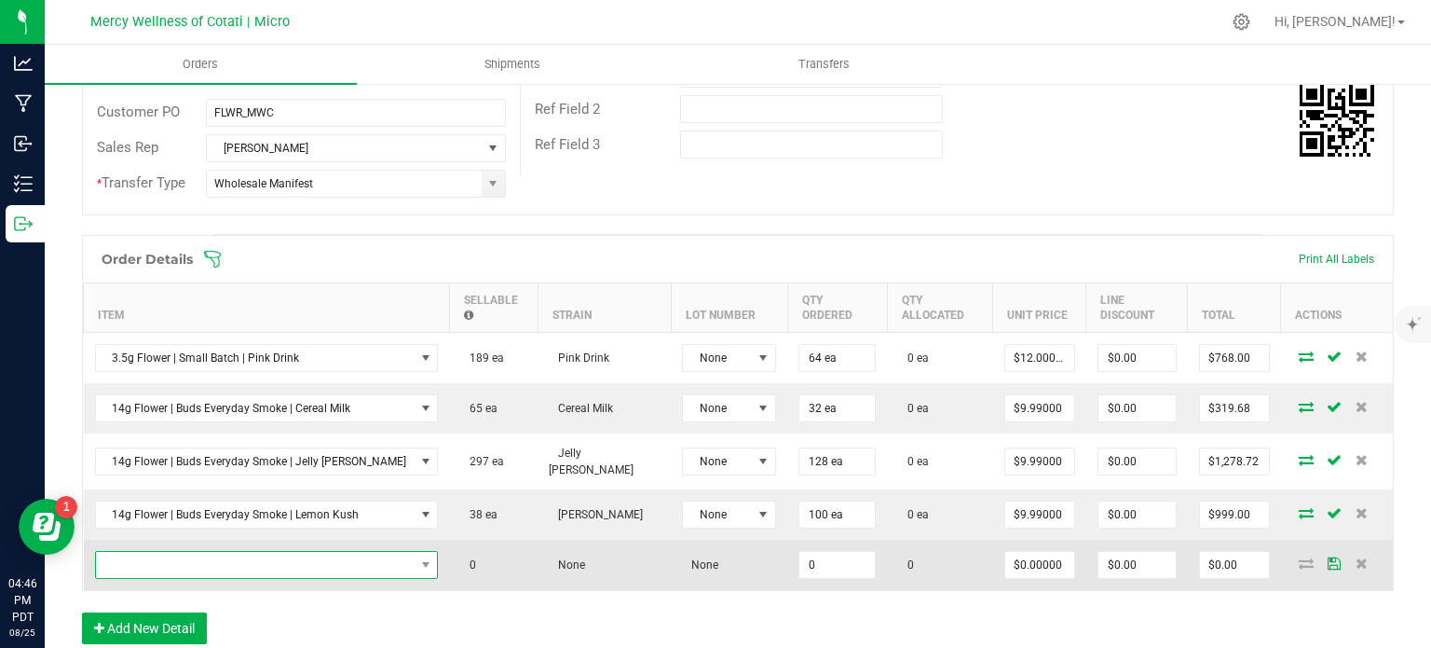
click at [135, 554] on span "NO DATA FOUND" at bounding box center [255, 565] width 319 height 26
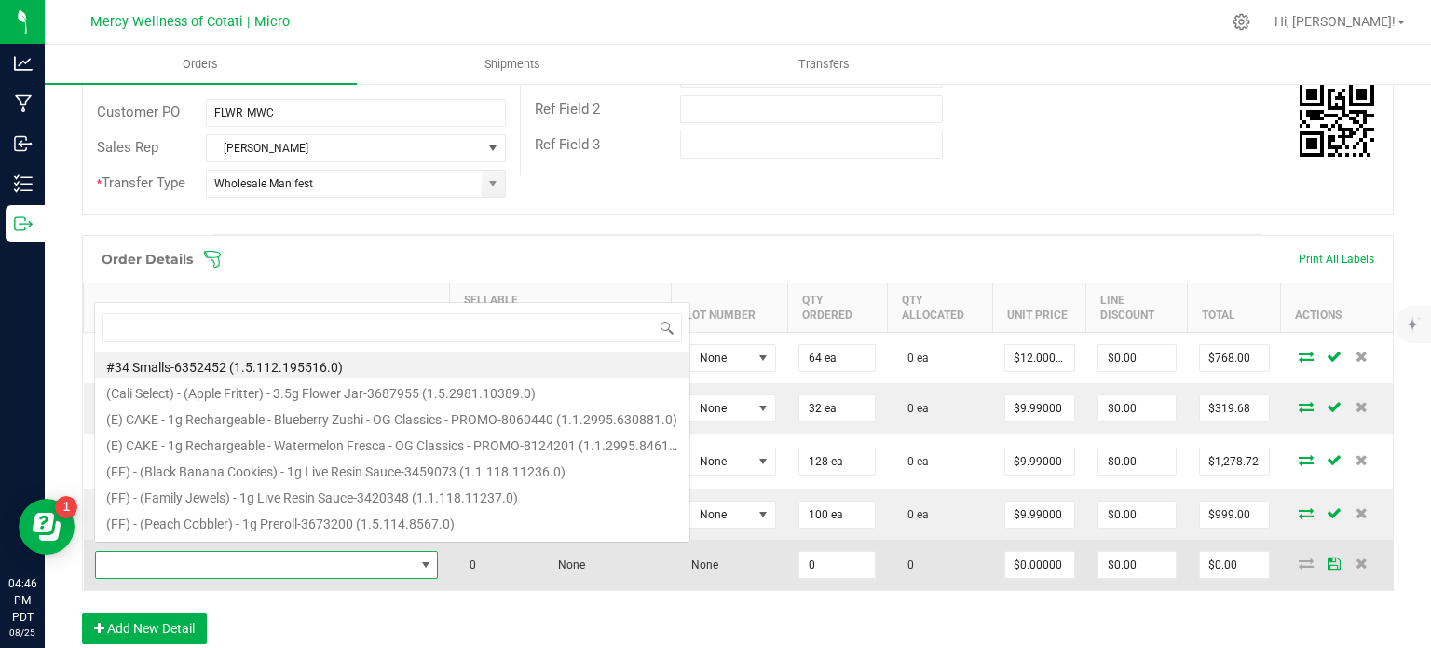
scroll to position [27, 291]
type input "14g Flower | Buds Everyday Smoke | Orange Haze"
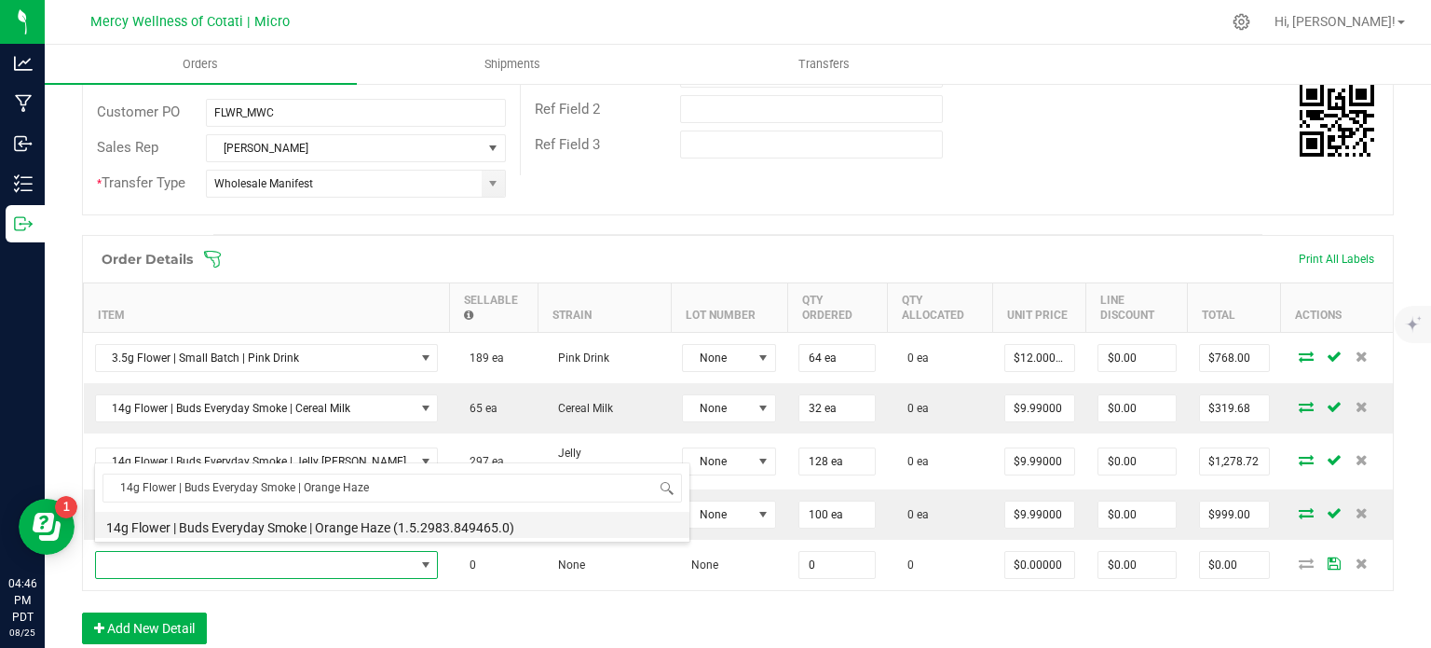
click at [276, 532] on li "14g Flower | Buds Everyday Smoke | Orange Haze (1.5.2983.849465.0)" at bounding box center [392, 525] width 594 height 26
type input "0 ea"
type input "$9.99000"
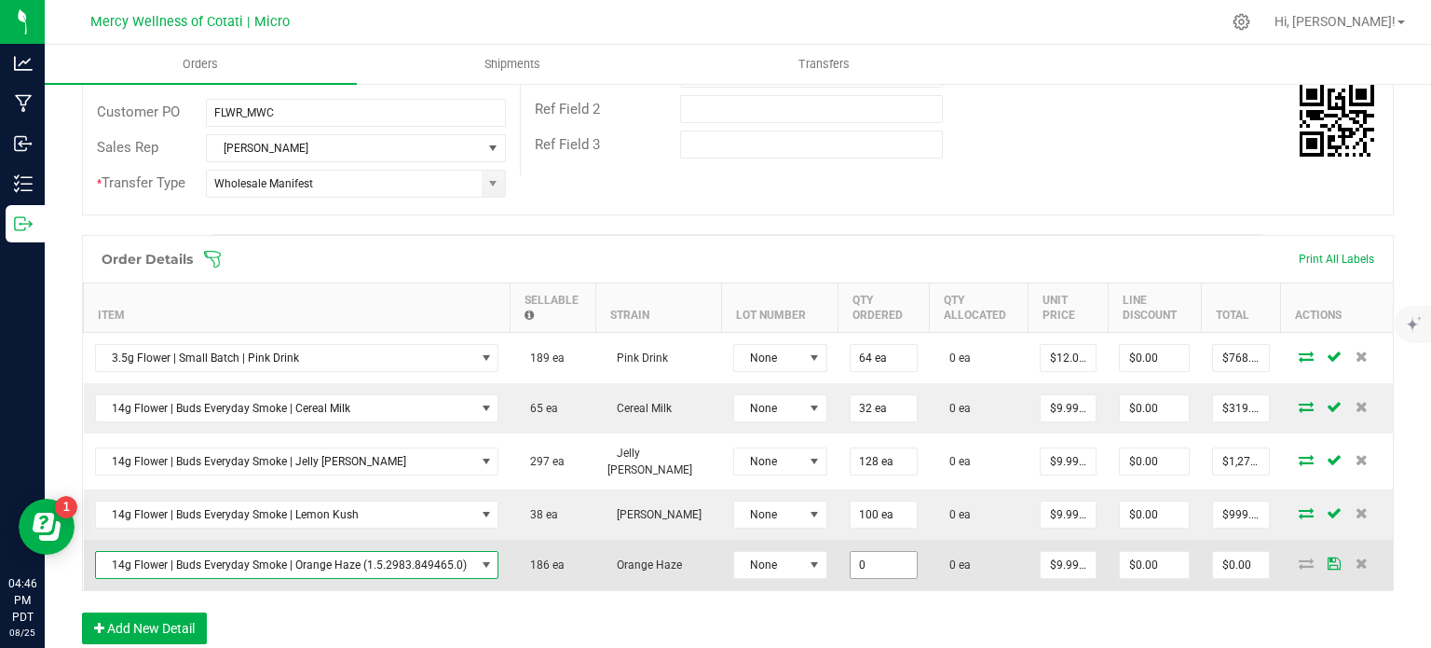
click at [859, 559] on input "0" at bounding box center [884, 565] width 66 height 26
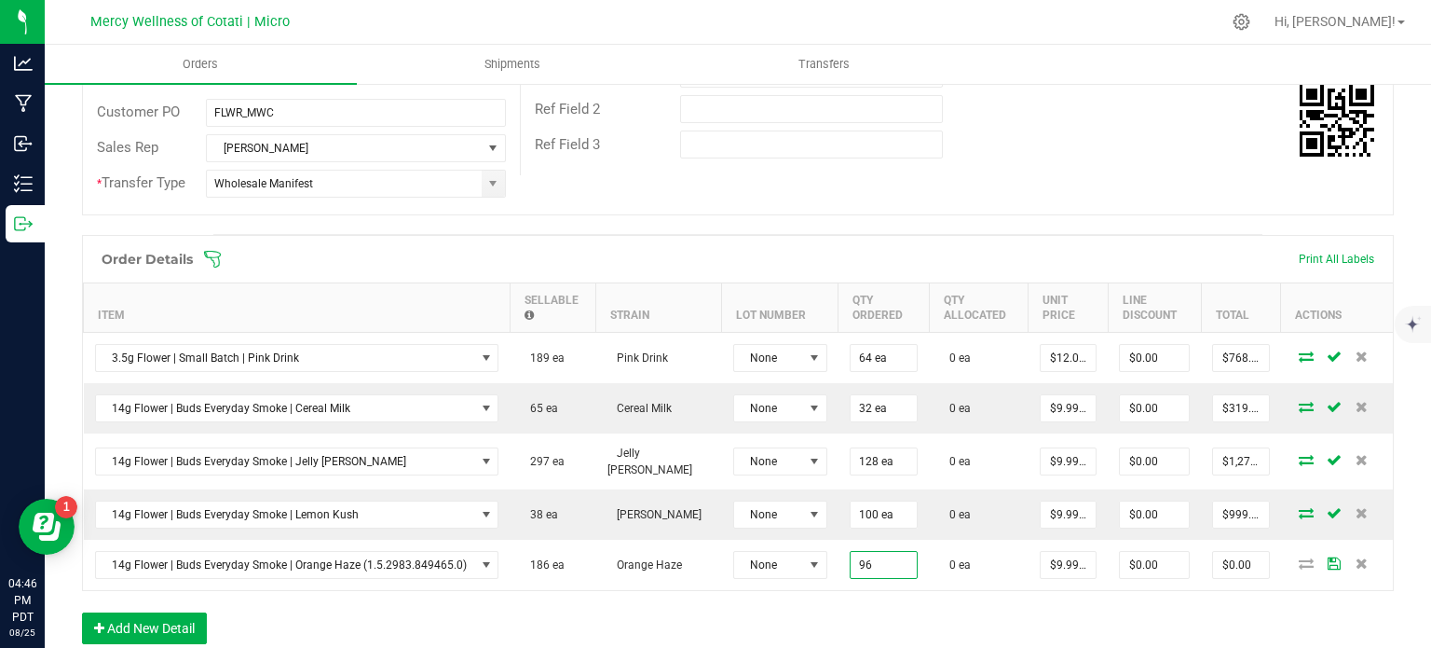
type input "96 ea"
type input "$959.04"
click at [832, 592] on div "Order Details Print All Labels Item Sellable Strain Lot Number Qty Ordered Qty …" at bounding box center [738, 449] width 1312 height 428
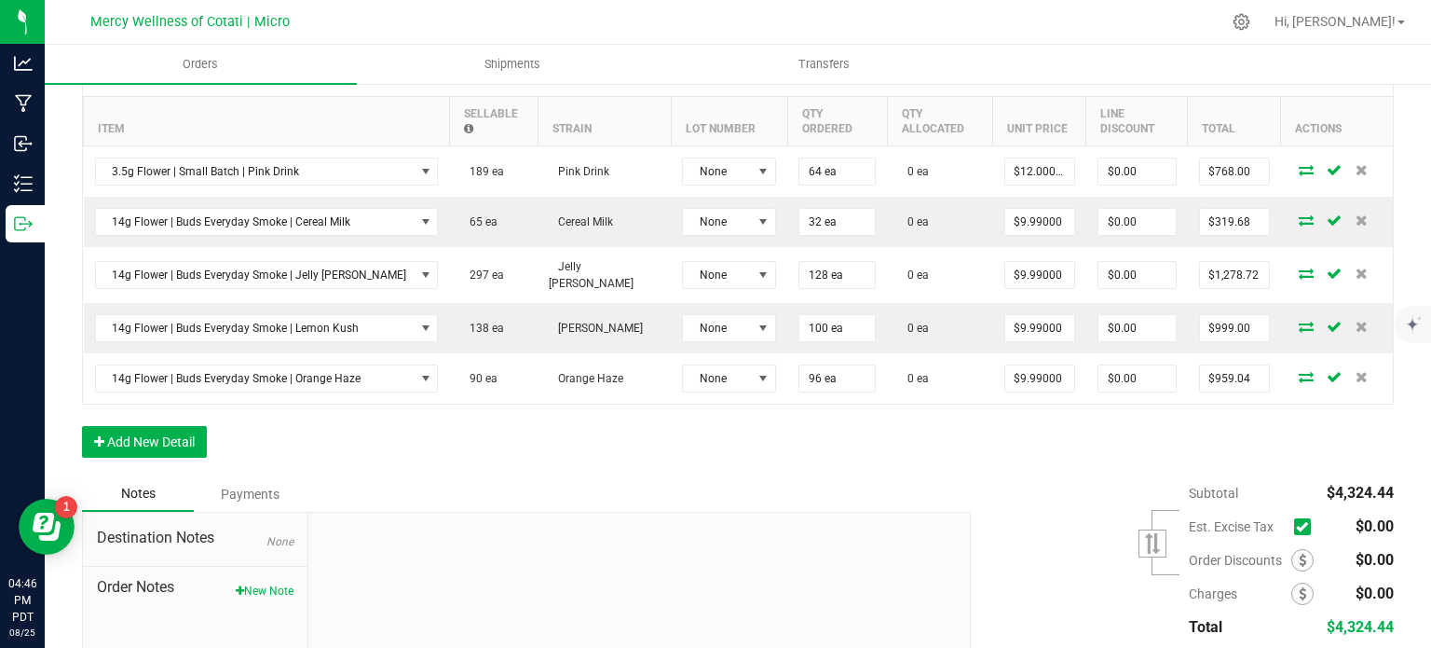
scroll to position [652, 0]
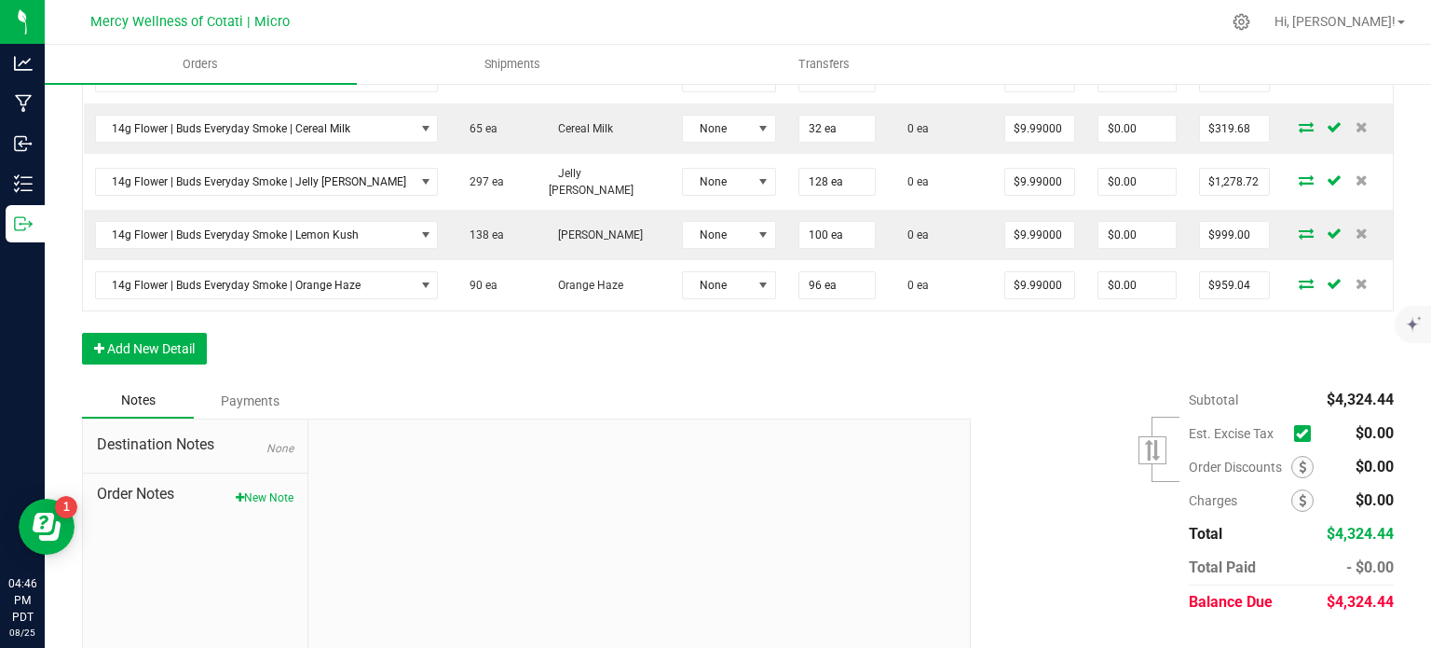
click at [471, 344] on div "Order Details Print All Labels Item Sellable Strain Lot Number Qty Ordered Qty …" at bounding box center [738, 169] width 1312 height 428
click at [149, 333] on button "Add New Detail" at bounding box center [144, 349] width 125 height 32
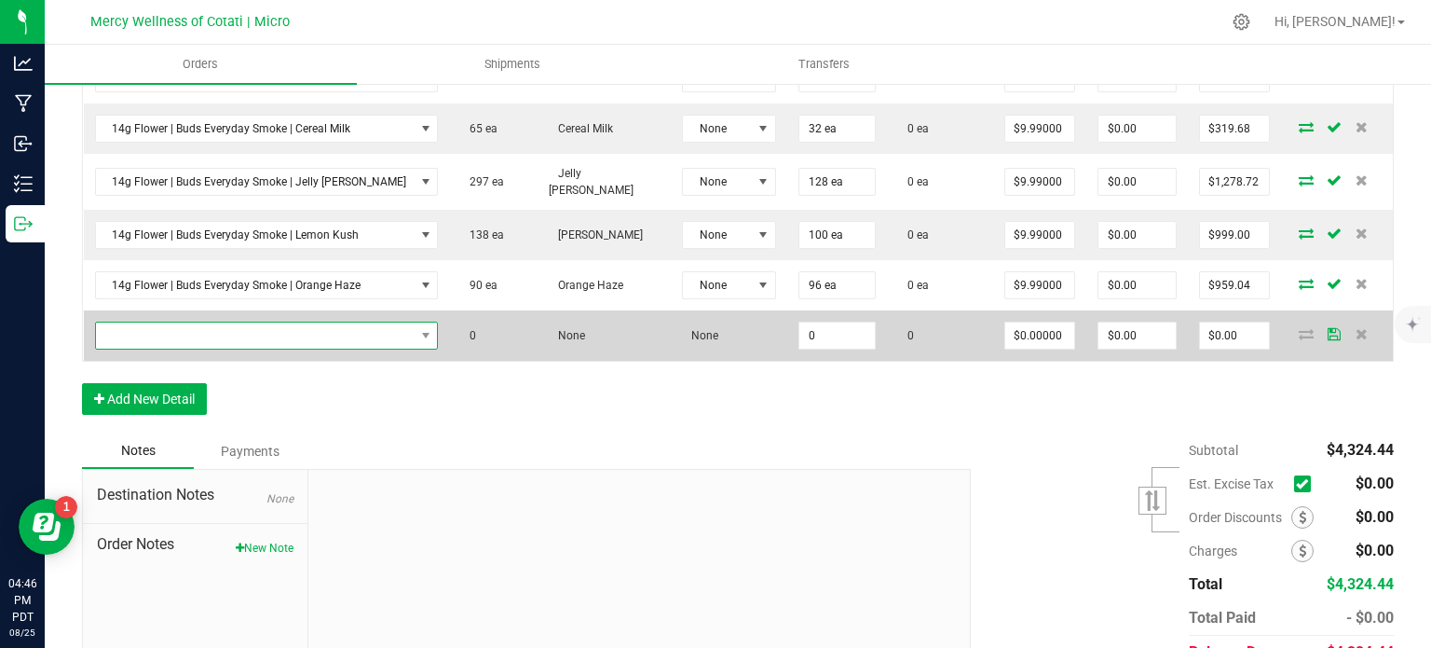
click at [168, 336] on span "NO DATA FOUND" at bounding box center [255, 335] width 319 height 26
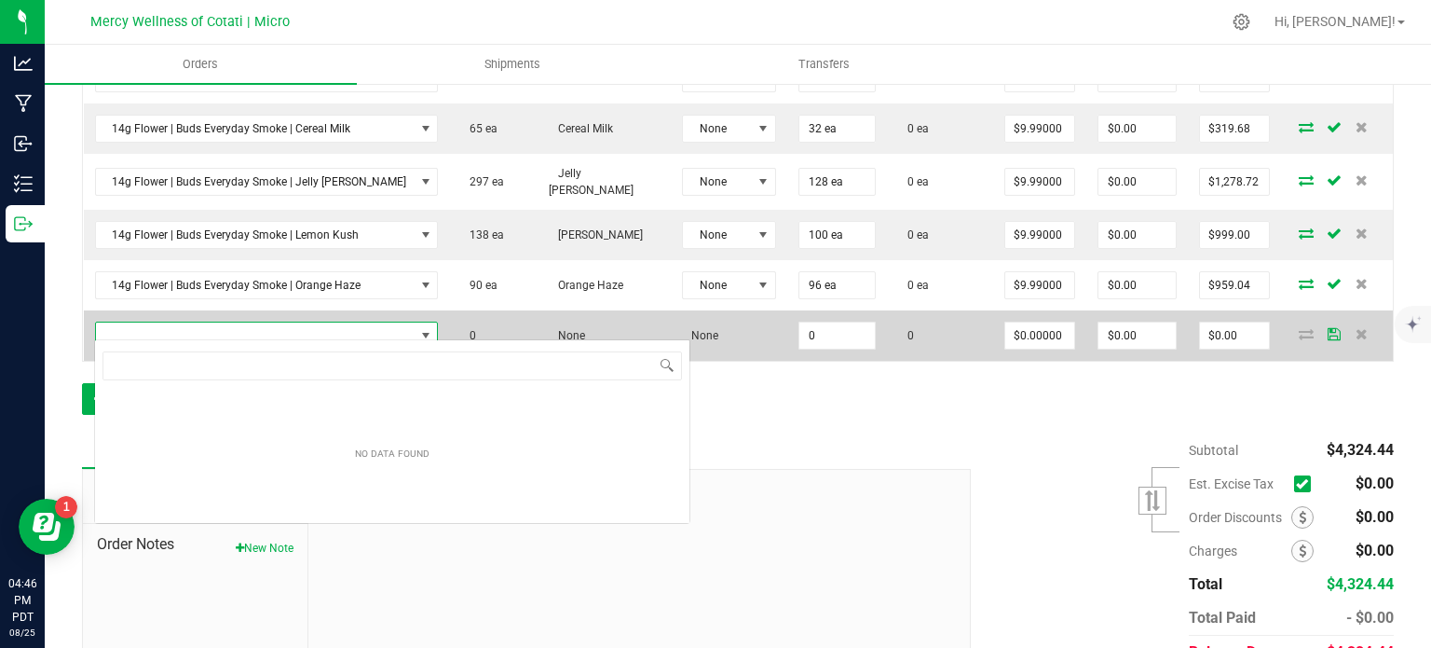
scroll to position [27, 293]
type input "28g Flower | Buds Everyday Smoke | Jelly [PERSON_NAME]"
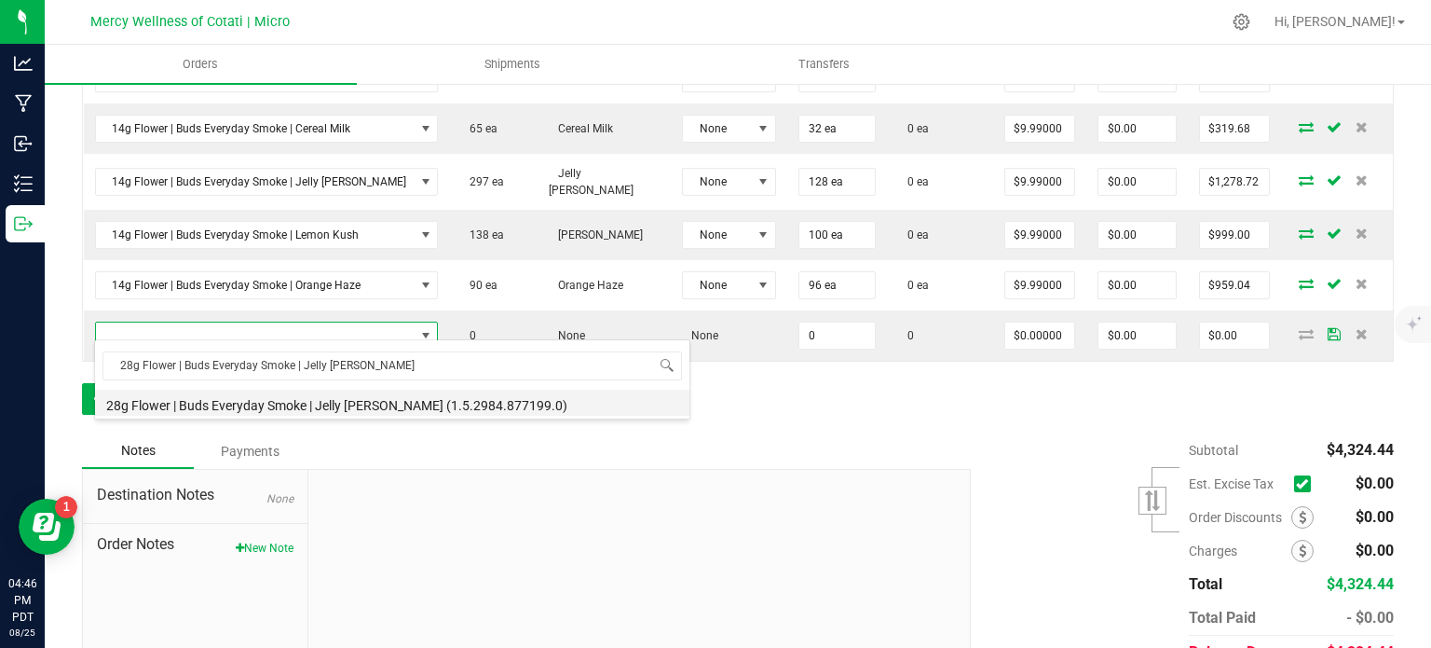
click at [298, 409] on li "28g Flower | Buds Everyday Smoke | Jelly [PERSON_NAME] (1.5.2984.877199.0)" at bounding box center [392, 402] width 594 height 26
type input "0 ea"
type input "$19.99000"
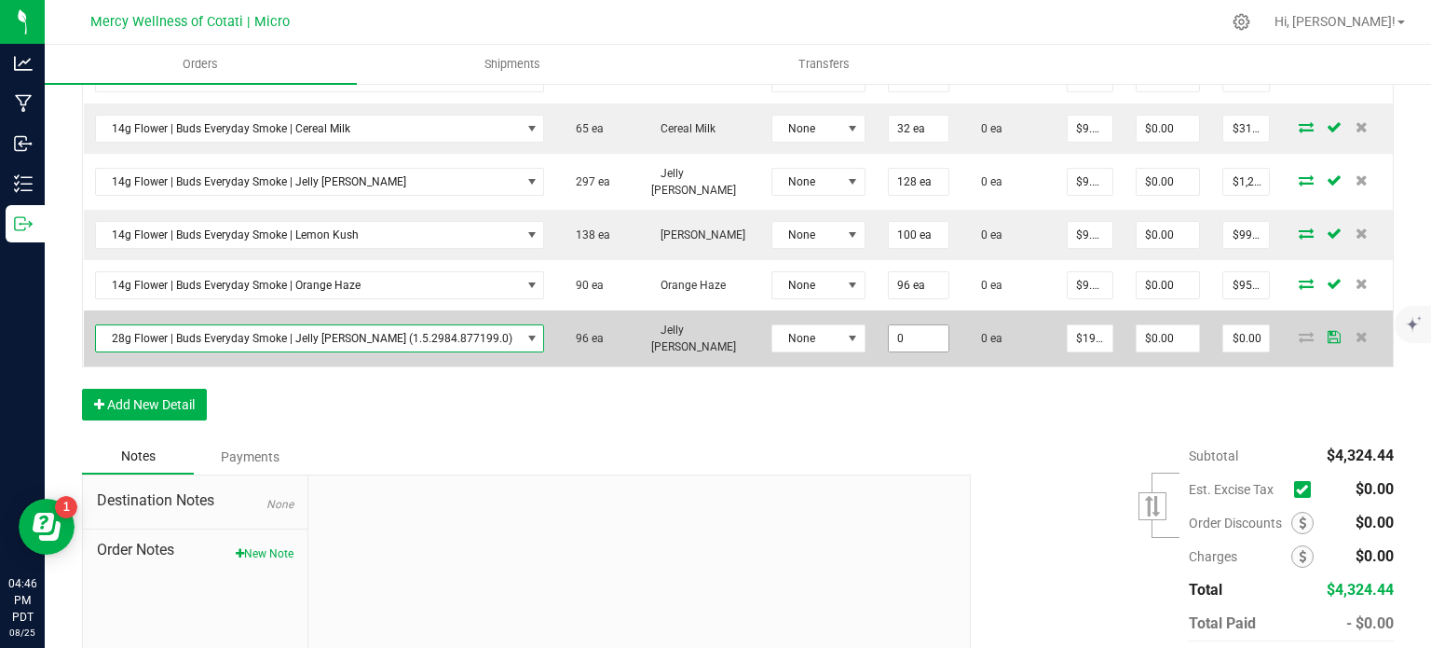
click at [889, 326] on input "0" at bounding box center [919, 338] width 60 height 26
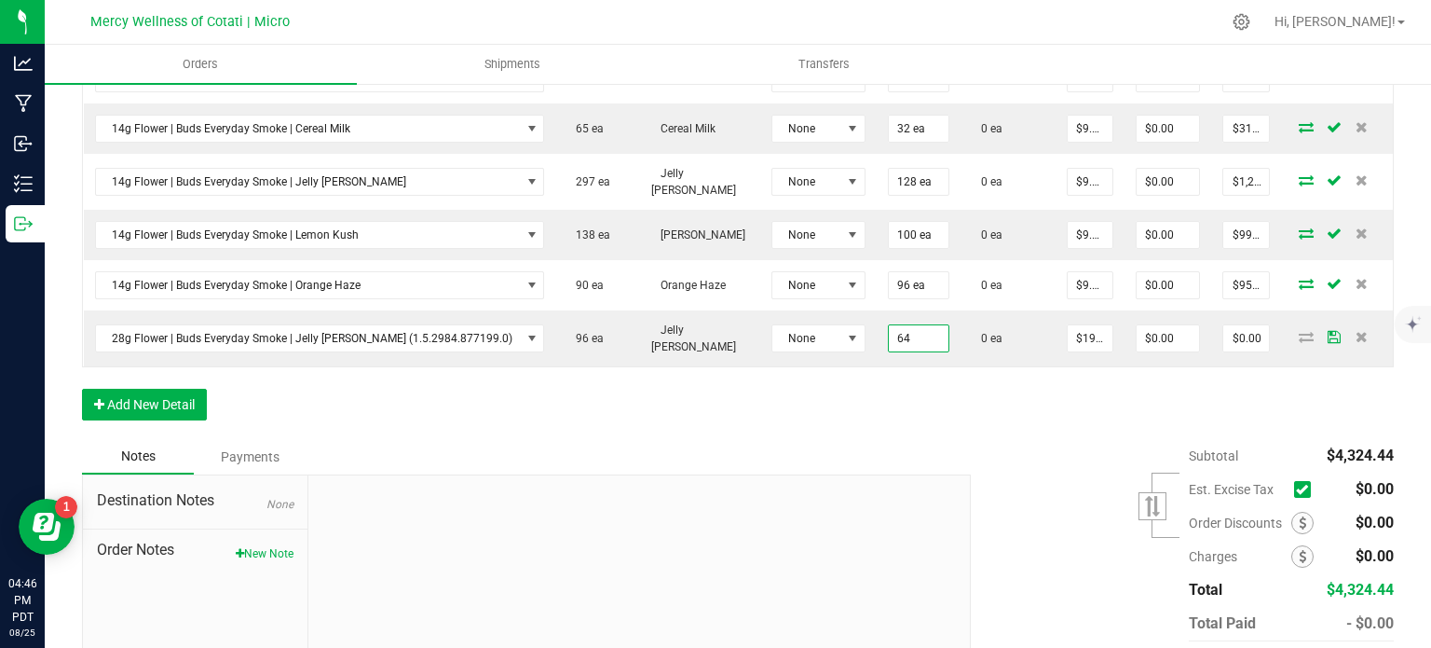
type input "64 ea"
type input "$1,279.36"
click at [837, 391] on div "Order Details Print All Labels Item Sellable Strain Lot Number Qty Ordered Qty …" at bounding box center [738, 197] width 1312 height 484
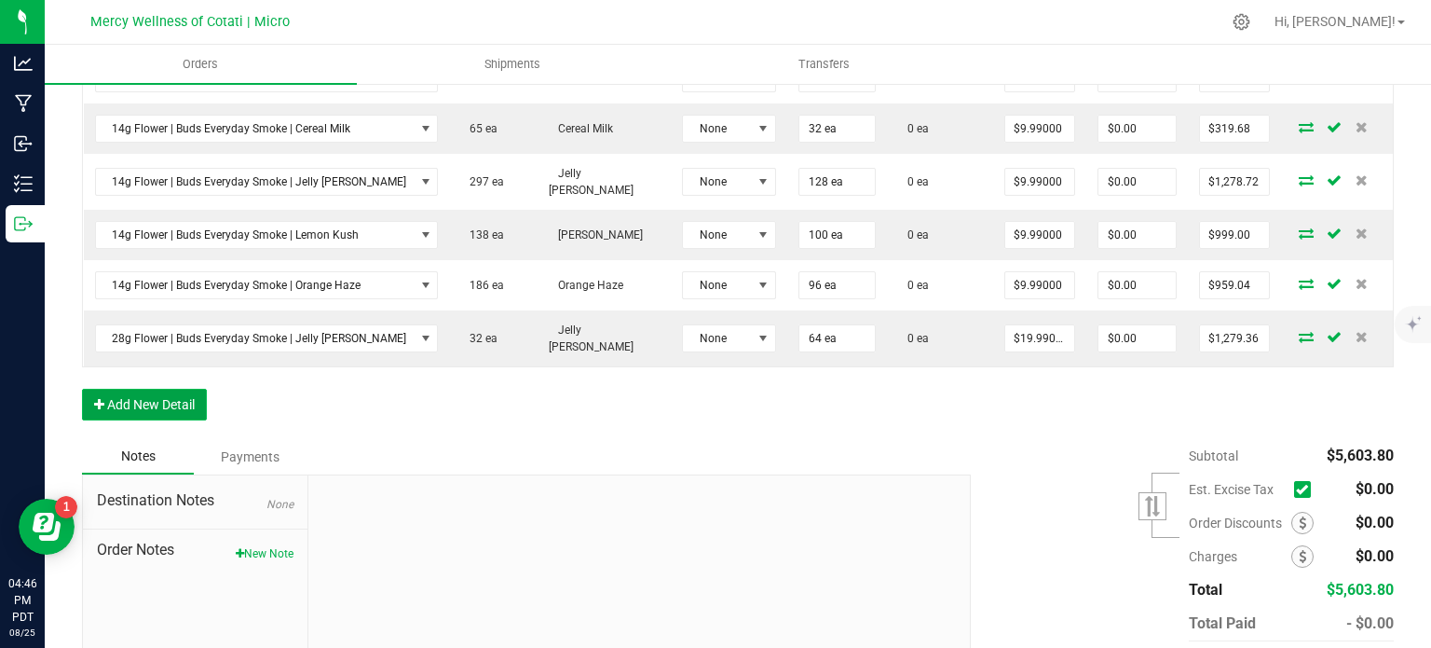
click at [152, 389] on button "Add New Detail" at bounding box center [144, 405] width 125 height 32
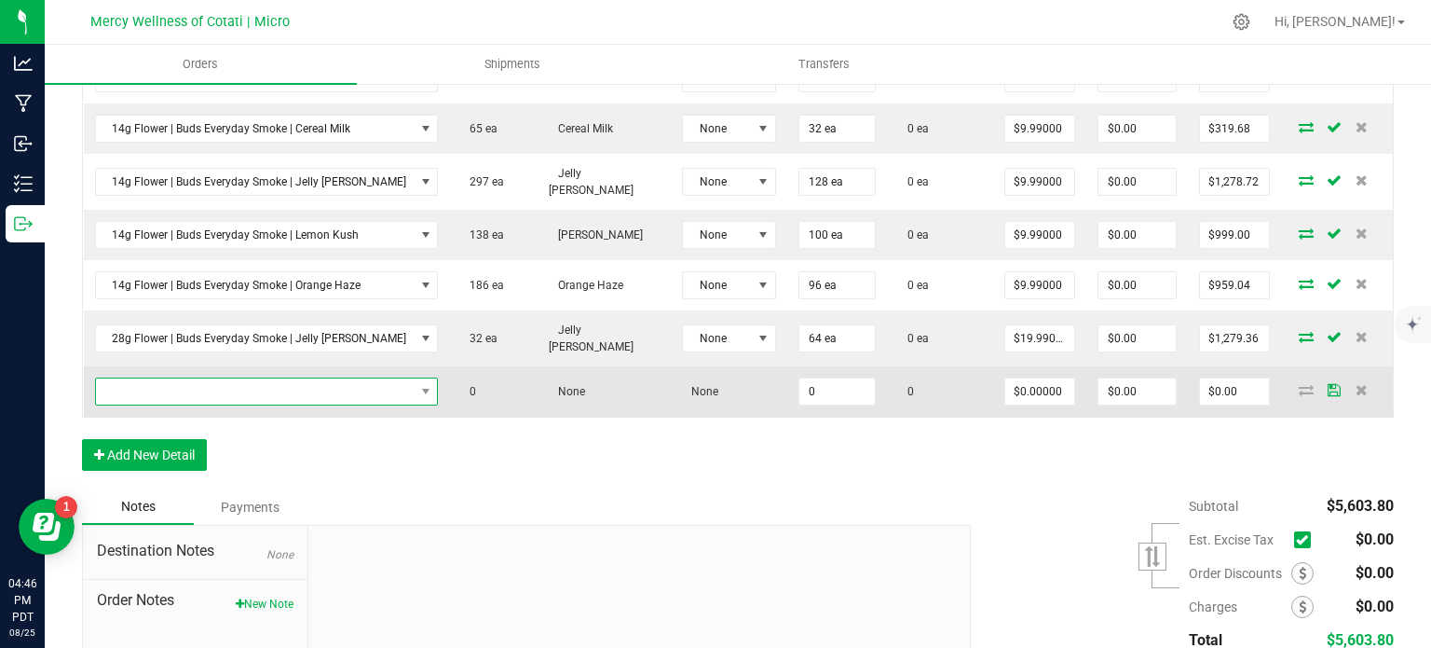
click at [143, 378] on span "NO DATA FOUND" at bounding box center [255, 391] width 319 height 26
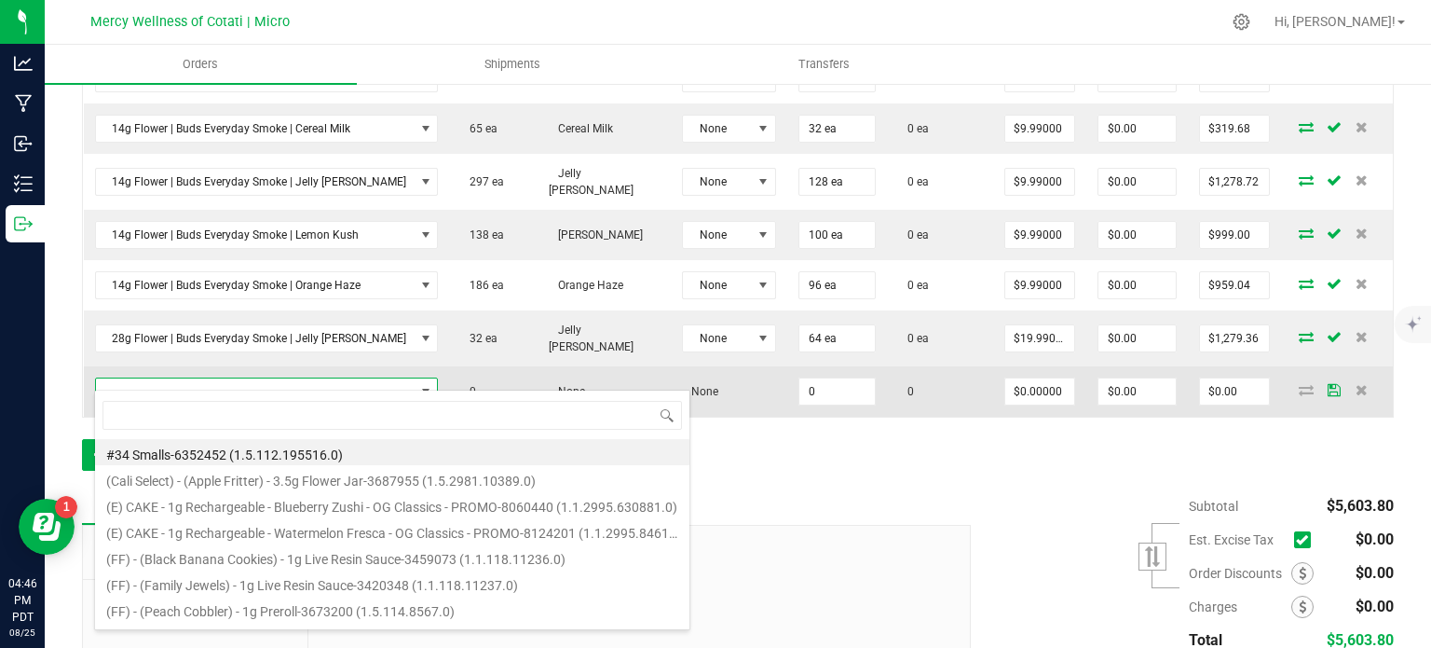
type input "3.5g Flower | Buds Everyday Smoke | Jelly [PERSON_NAME]"
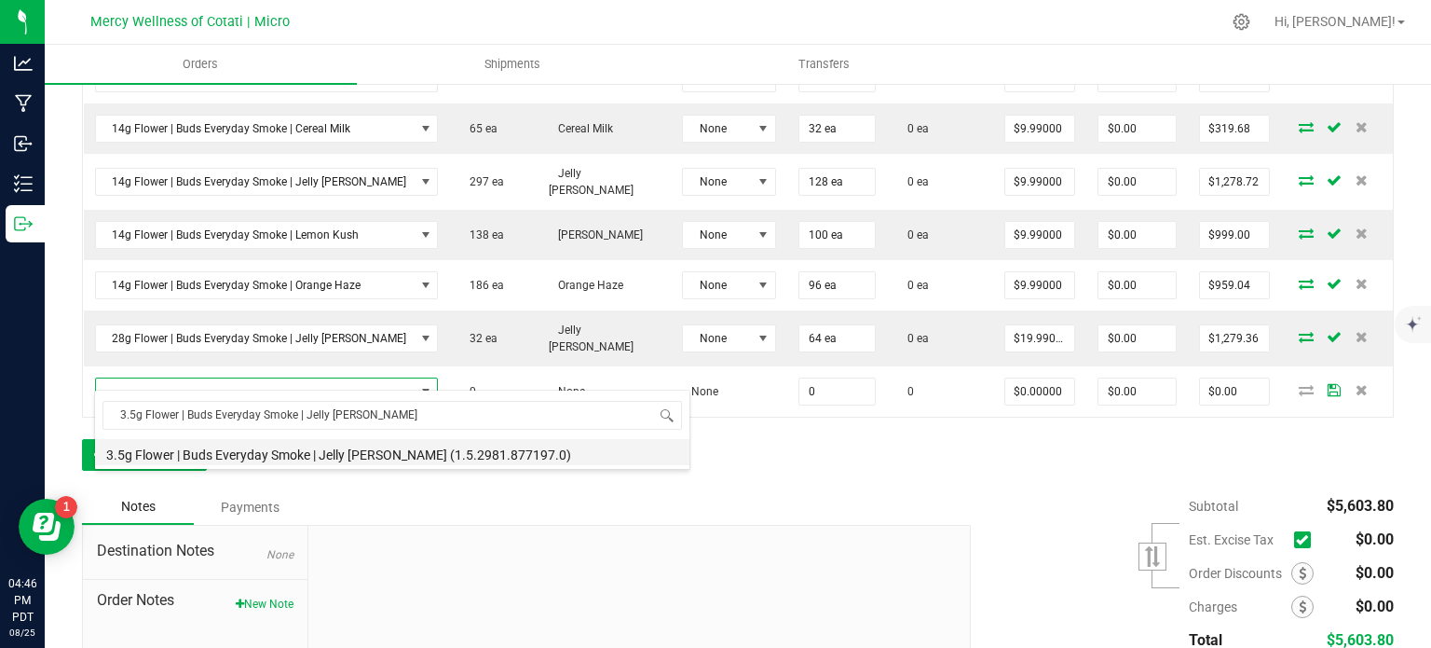
click at [211, 447] on li "3.5g Flower | Buds Everyday Smoke | Jelly [PERSON_NAME] (1.5.2981.877197.0)" at bounding box center [392, 452] width 594 height 26
type input "0 ea"
type input "$3.99000"
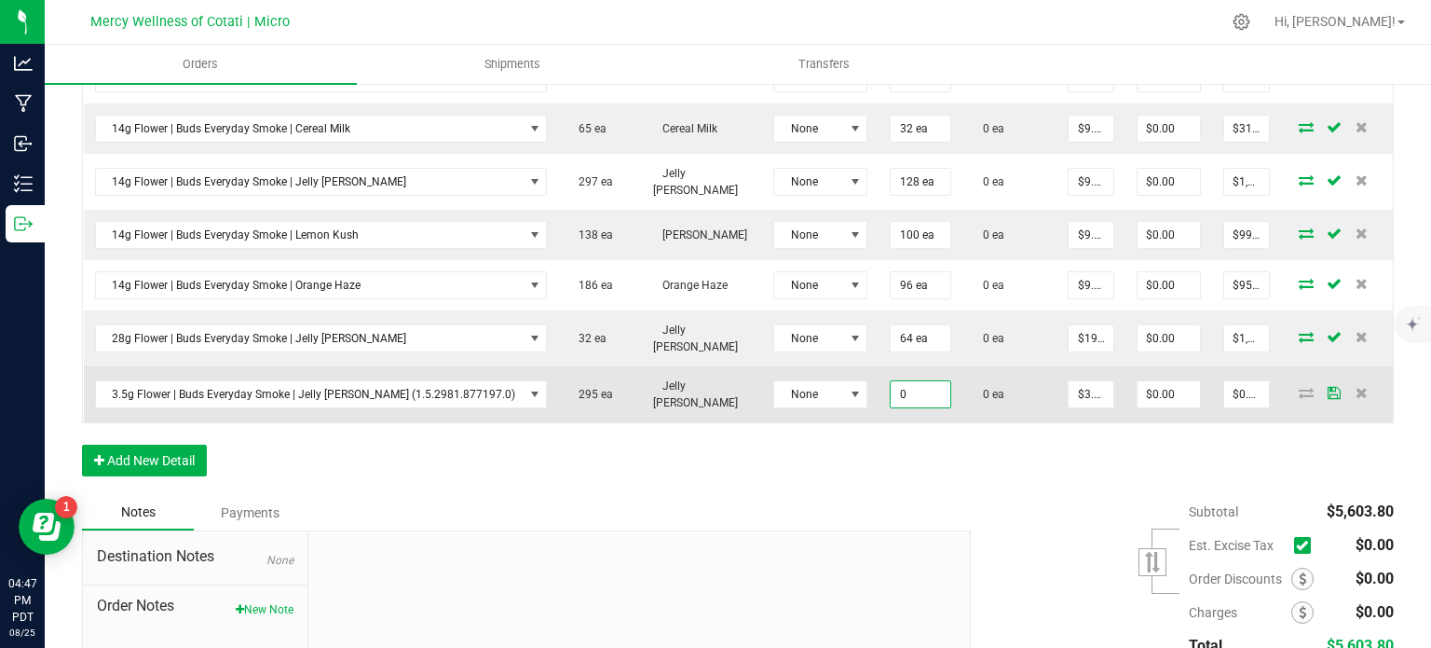
click at [891, 381] on input "0" at bounding box center [921, 394] width 60 height 26
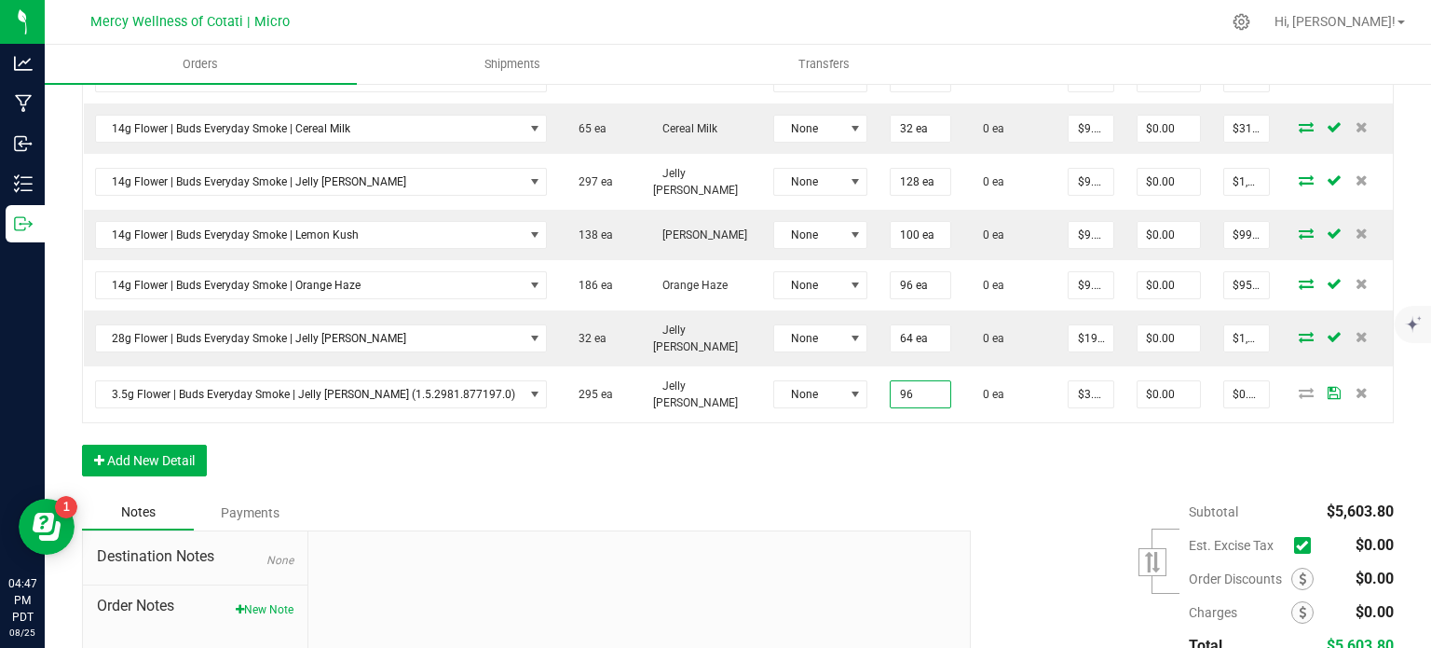
type input "96 ea"
type input "$383.04"
click at [865, 409] on div "Order Details Print All Labels Item Sellable Strain Lot Number Qty Ordered Qty …" at bounding box center [738, 224] width 1312 height 539
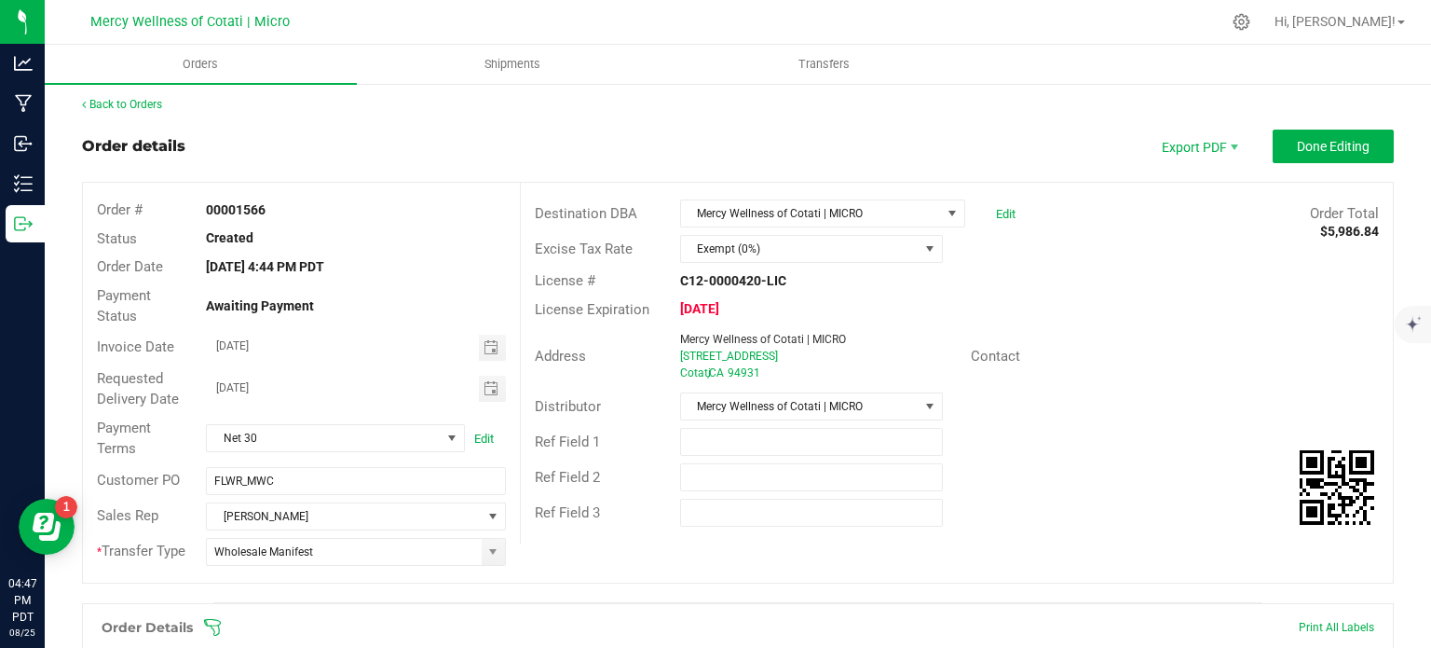
scroll to position [0, 0]
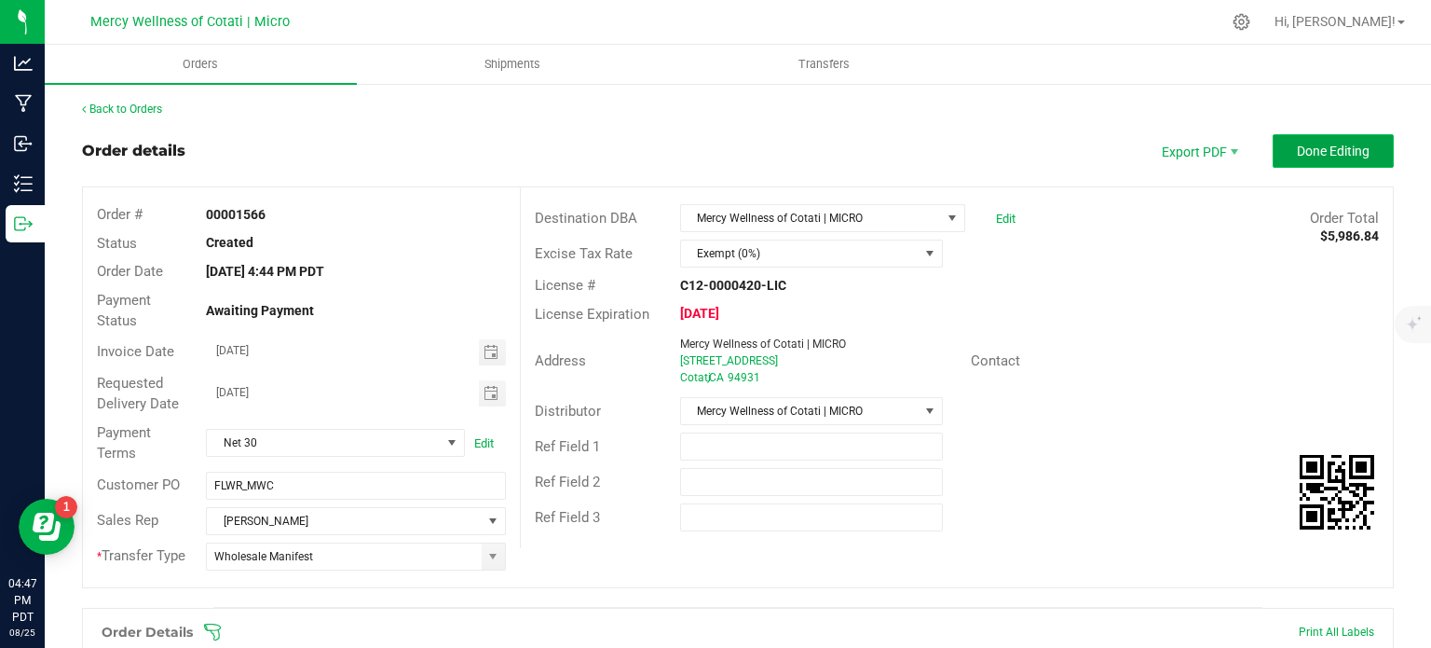
click at [1355, 161] on button "Done Editing" at bounding box center [1333, 151] width 121 height 34
